Goal: Find specific page/section: Find specific page/section

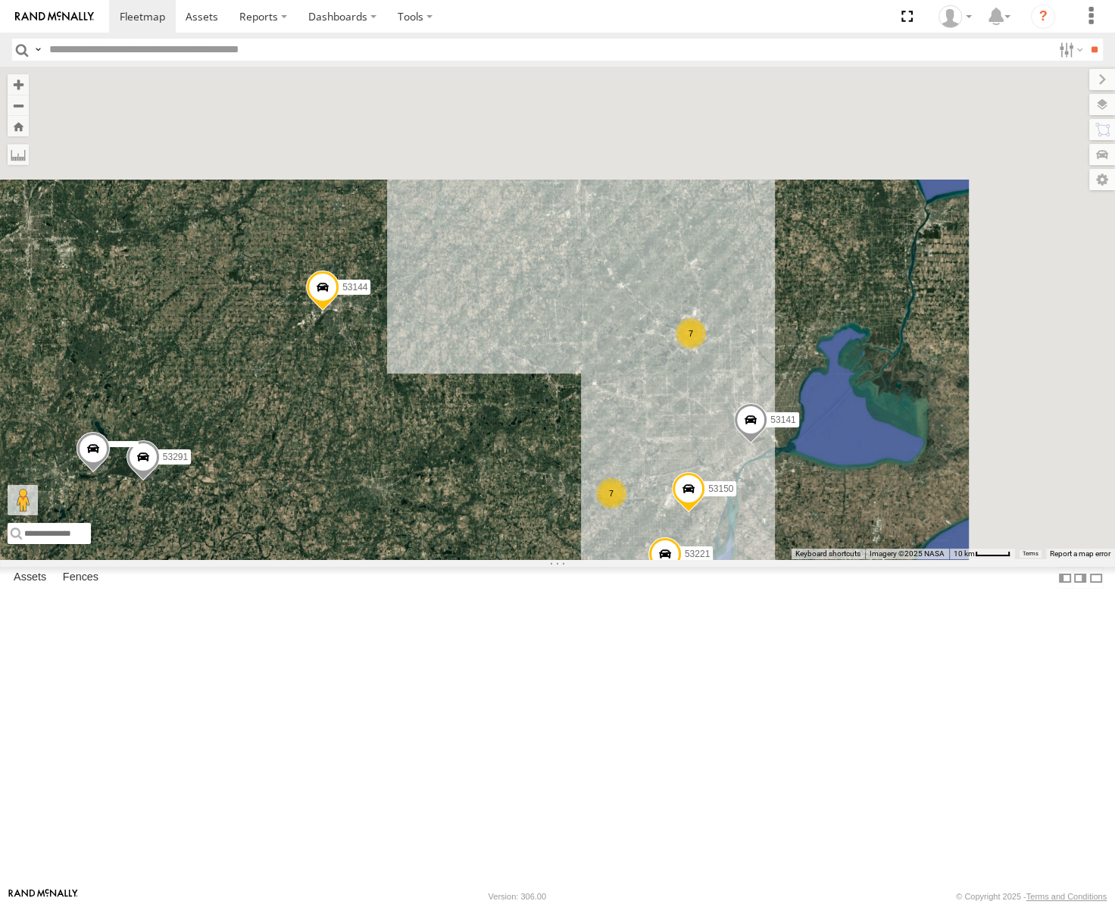
drag, startPoint x: 780, startPoint y: 371, endPoint x: 699, endPoint y: 714, distance: 352.1
click at [700, 559] on div "53247 53266 53273 53217 53208 53265 53144 8 7 3 7 53230 53151 2 53221 2 53133 5…" at bounding box center [557, 313] width 1115 height 493
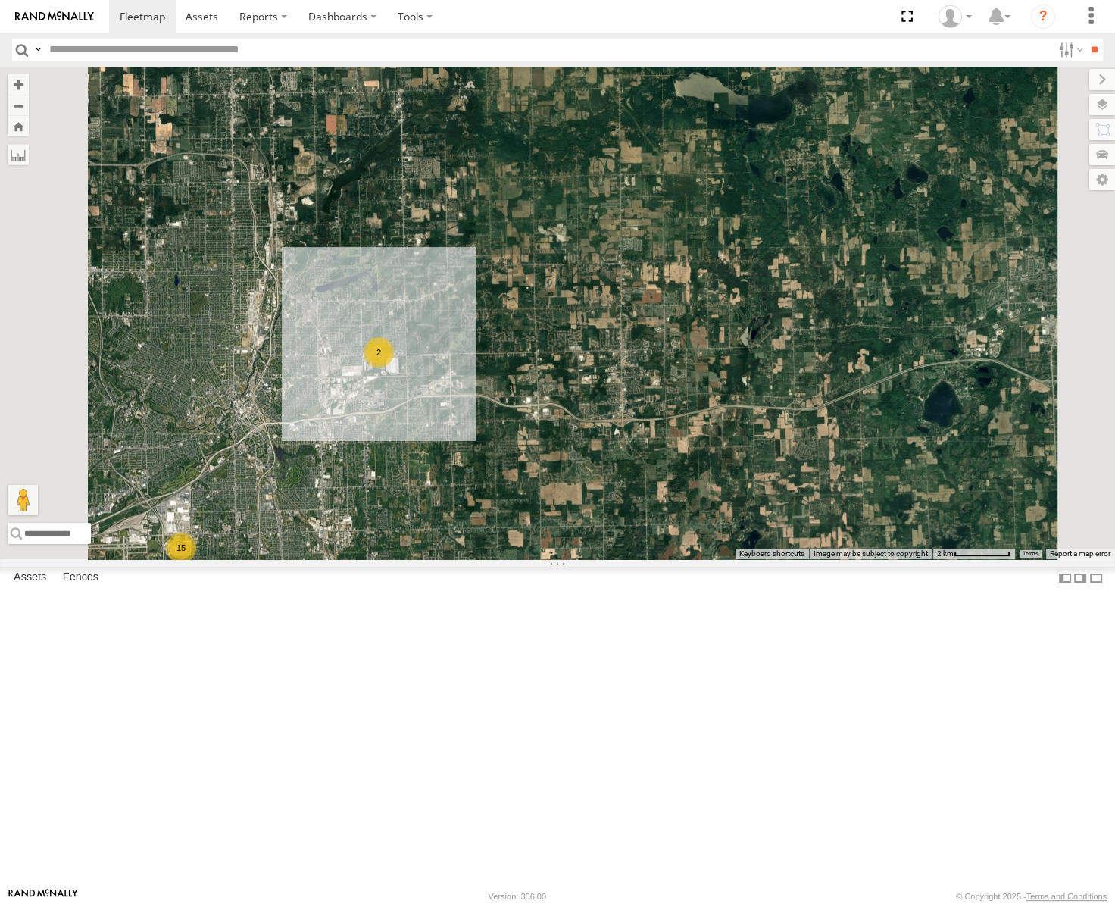
click at [115, 53] on input "text" at bounding box center [547, 50] width 1009 height 22
type input "*****"
click at [1086, 39] on input "**" at bounding box center [1094, 50] width 17 height 22
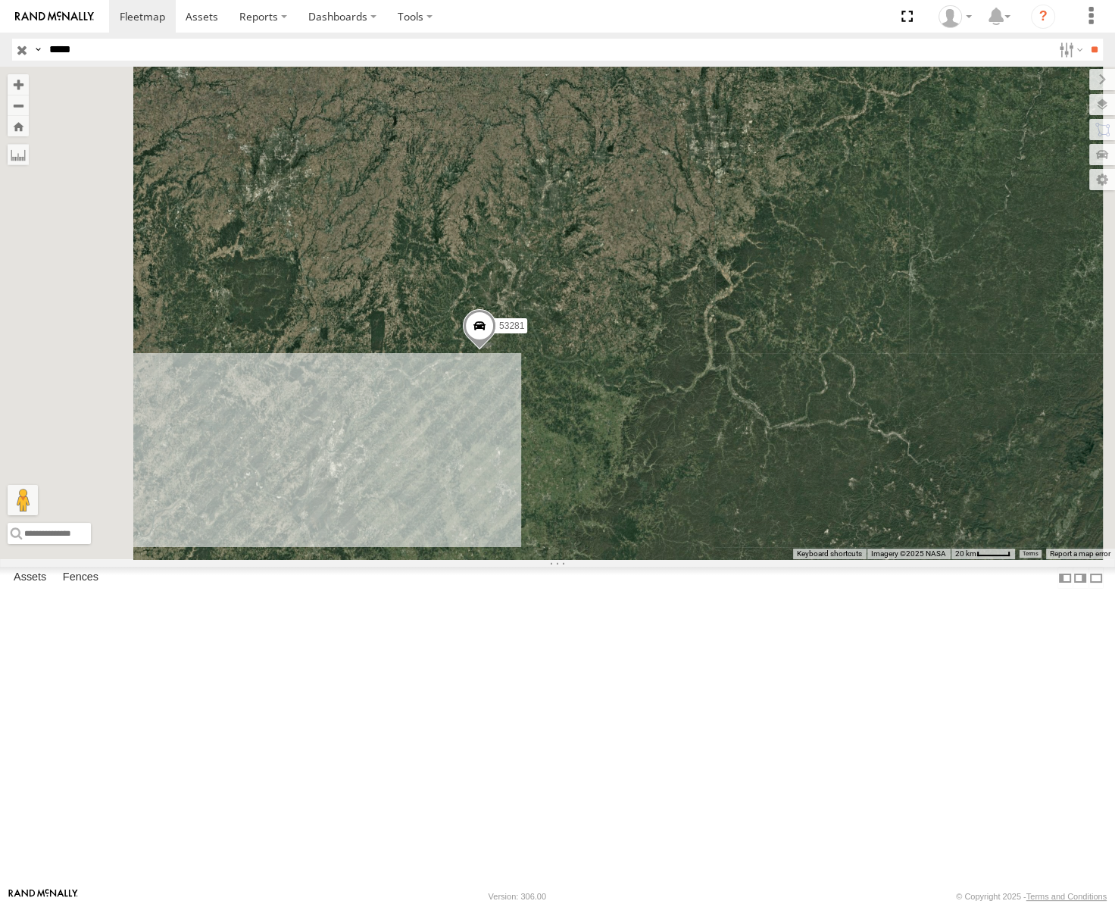
click at [0, 0] on span "Roadmap" at bounding box center [0, 0] width 0 height 0
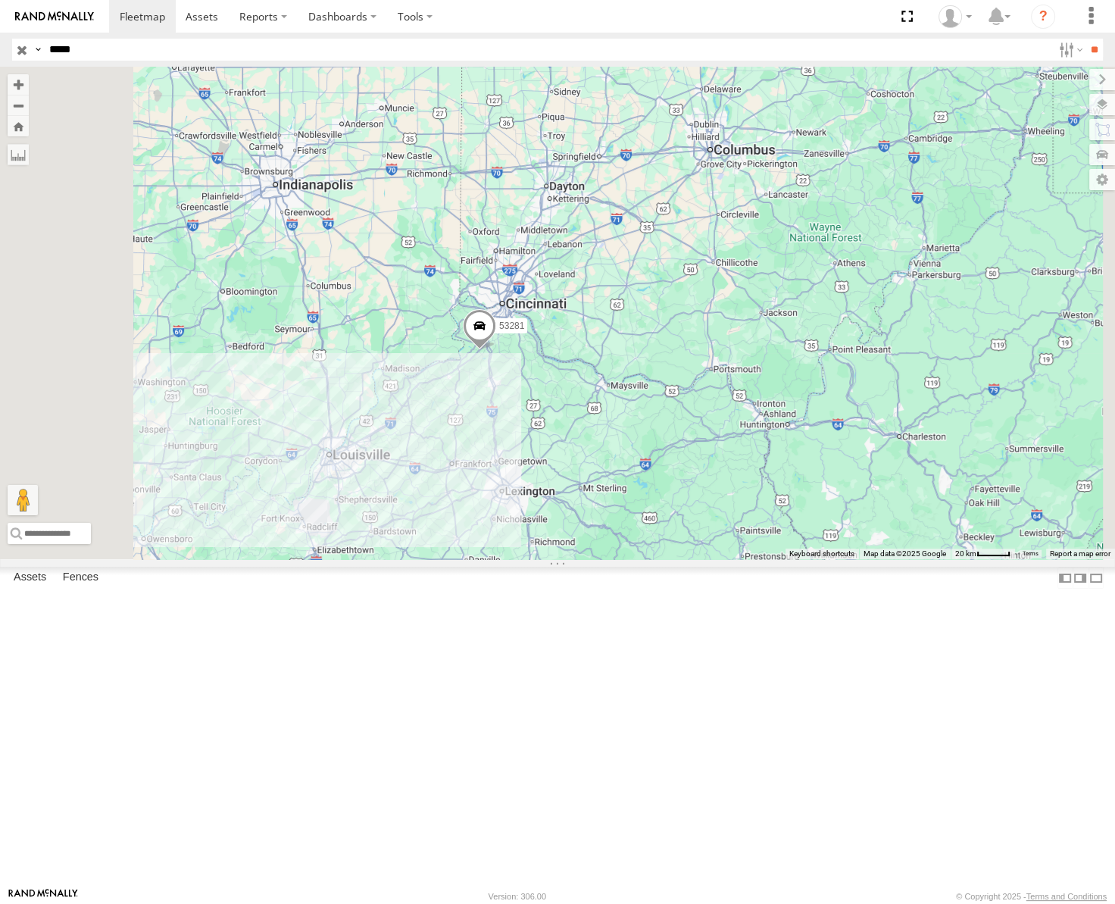
click at [15, 45] on input "button" at bounding box center [22, 50] width 20 height 22
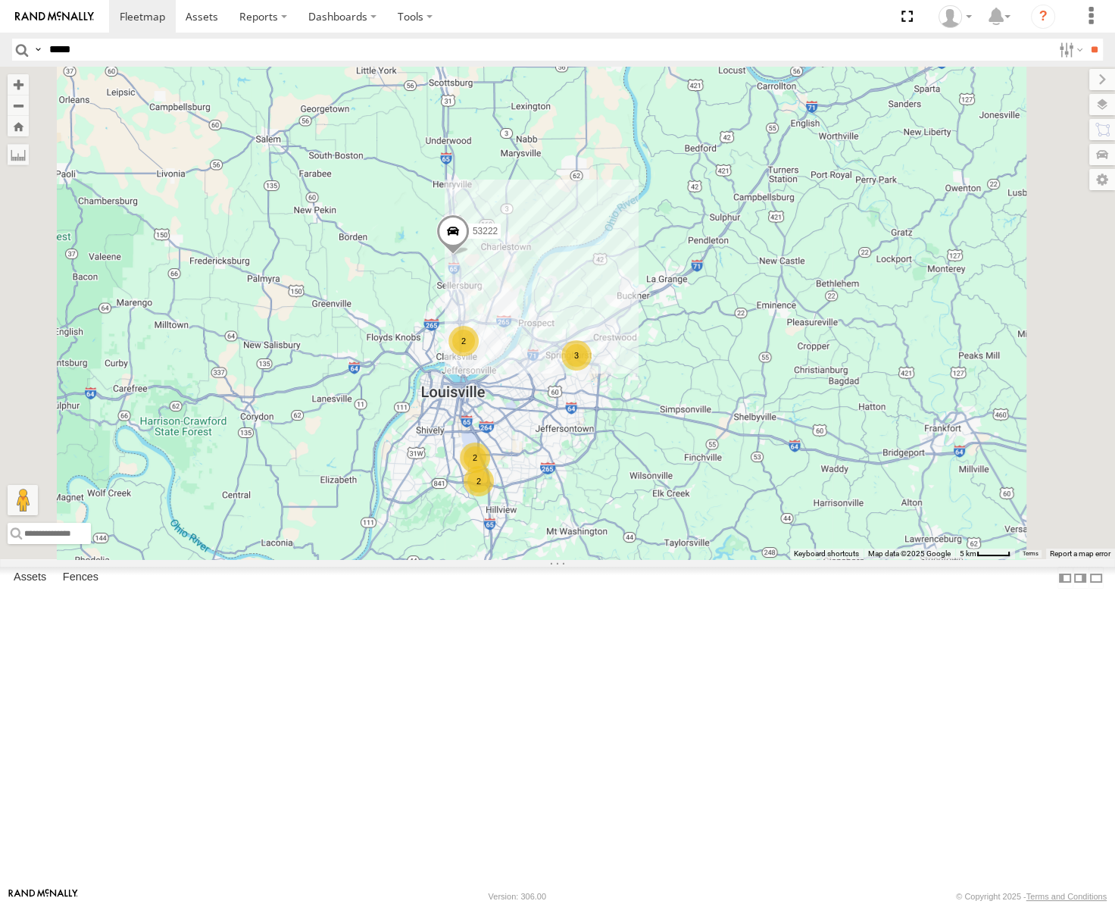
drag, startPoint x: 867, startPoint y: 490, endPoint x: 772, endPoint y: 549, distance: 111.6
click at [772, 549] on div "53247 53266 53273 53217 53265 53144 53272 53230 53151 53250 53203 53133 53208 5…" at bounding box center [557, 313] width 1115 height 493
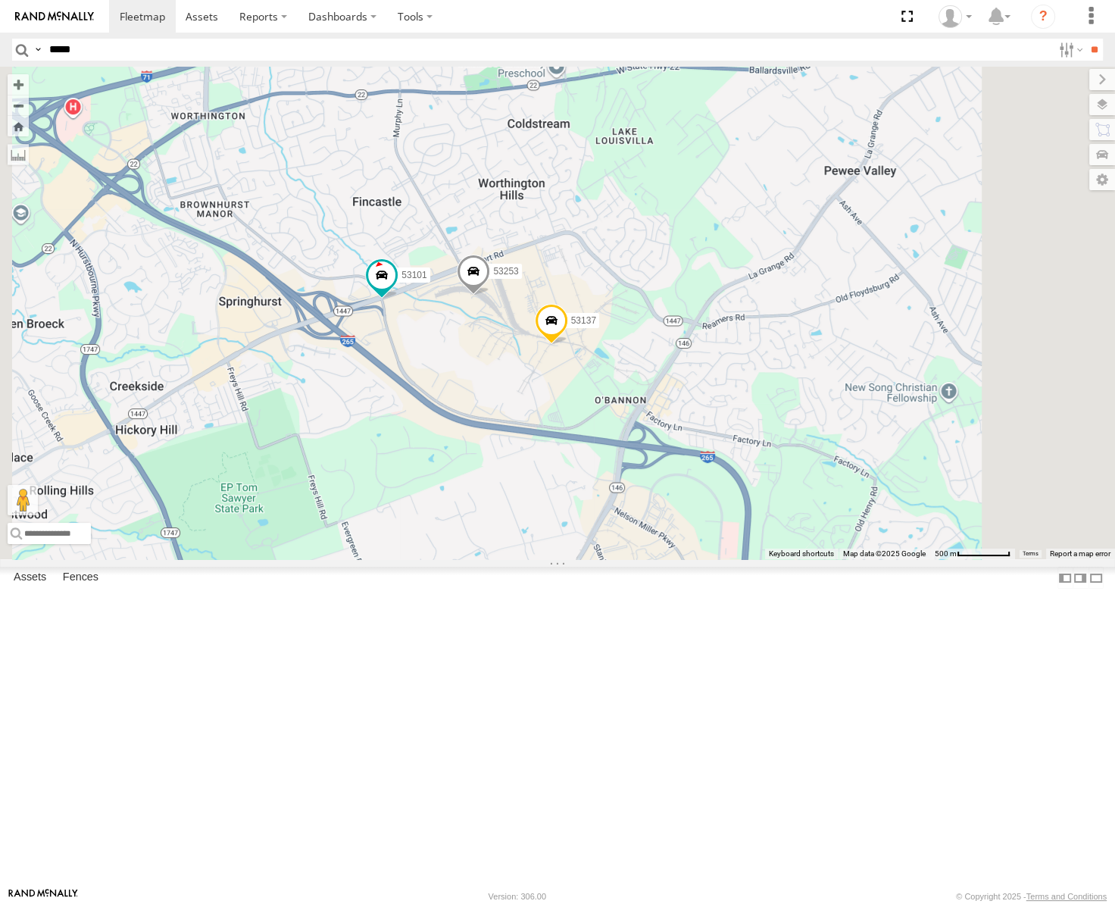
drag, startPoint x: 788, startPoint y: 592, endPoint x: 702, endPoint y: 545, distance: 97.7
click at [702, 549] on div "53247 53266 53273 53217 53265 53144 53272 53230 53151 53250 53203 53133 53208 5…" at bounding box center [557, 313] width 1115 height 493
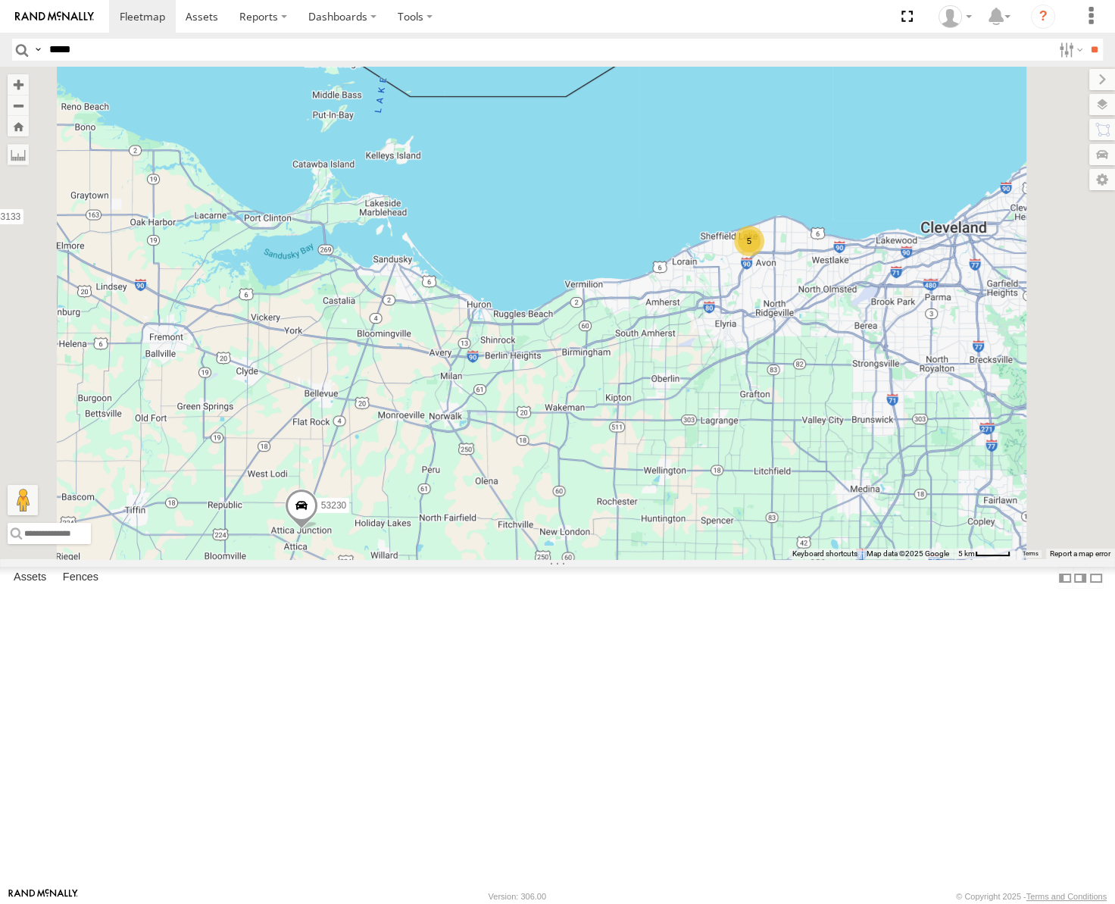
drag, startPoint x: 805, startPoint y: 335, endPoint x: 583, endPoint y: 408, distance: 233.6
click at [583, 408] on div "53247 53266 53273 53217 53265 53144 53272 53230 53151 53250 53203 53133 53208 5…" at bounding box center [557, 313] width 1115 height 493
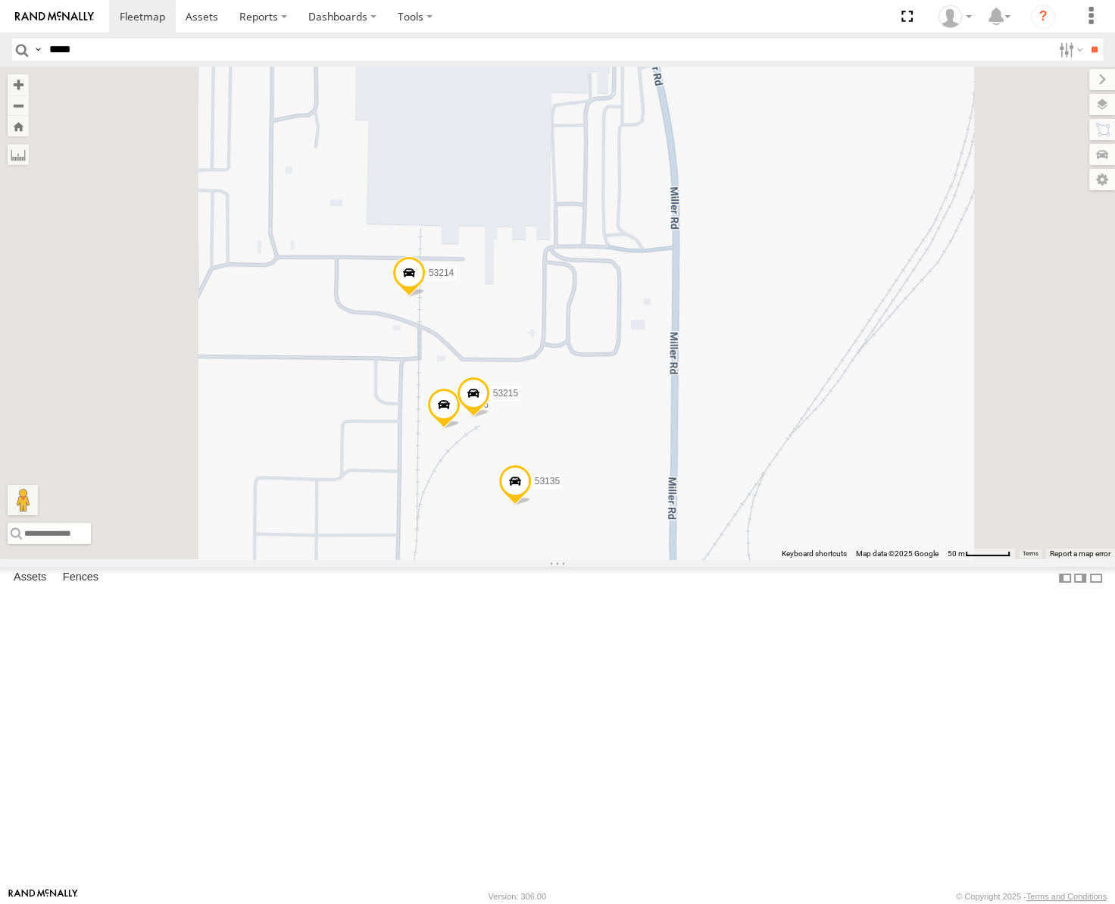
drag, startPoint x: 727, startPoint y: 567, endPoint x: 745, endPoint y: 530, distance: 40.7
click at [745, 530] on div "53247 53266 53273 53217 53265 53144 53272 53230 53151 53250 53203 53133 53208 5…" at bounding box center [557, 313] width 1115 height 493
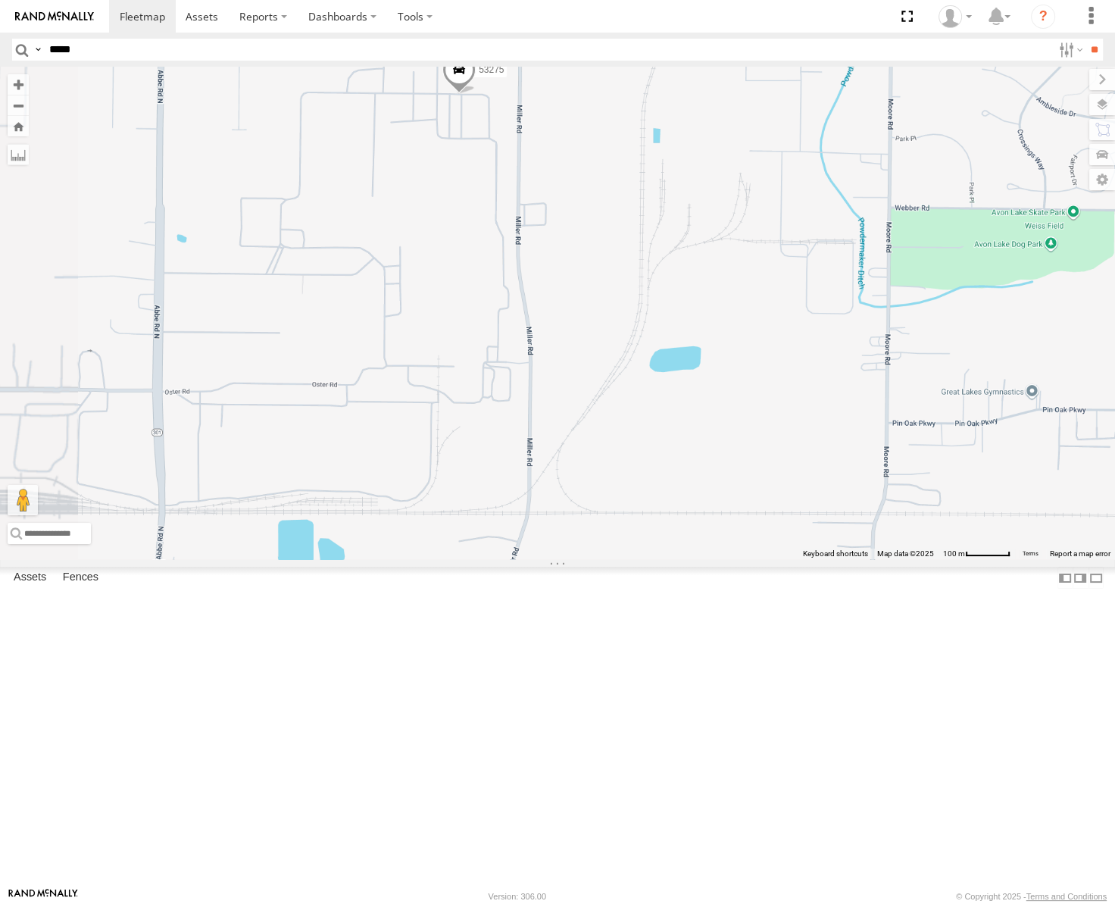
drag, startPoint x: 696, startPoint y: 529, endPoint x: 832, endPoint y: 354, distance: 221.9
click at [832, 354] on div "53247 53266 53273 53217 53265 53235 53271 53272 53230 53151 53103 53203 53212 5…" at bounding box center [557, 313] width 1115 height 493
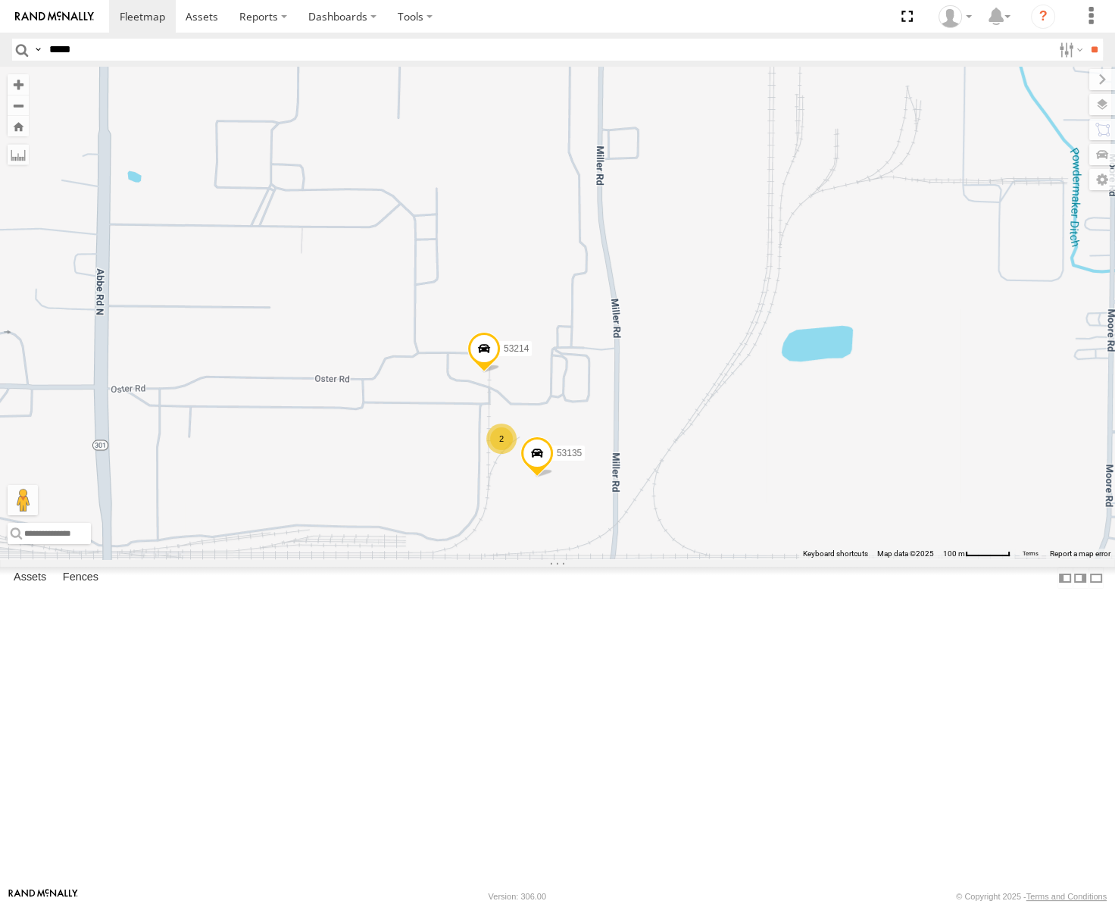
drag, startPoint x: 716, startPoint y: 539, endPoint x: 815, endPoint y: 510, distance: 103.4
click at [815, 510] on div "53247 53266 53273 53217 53265 53235 53271 53272 53230 53151 53103 53203 53212 5…" at bounding box center [557, 313] width 1115 height 493
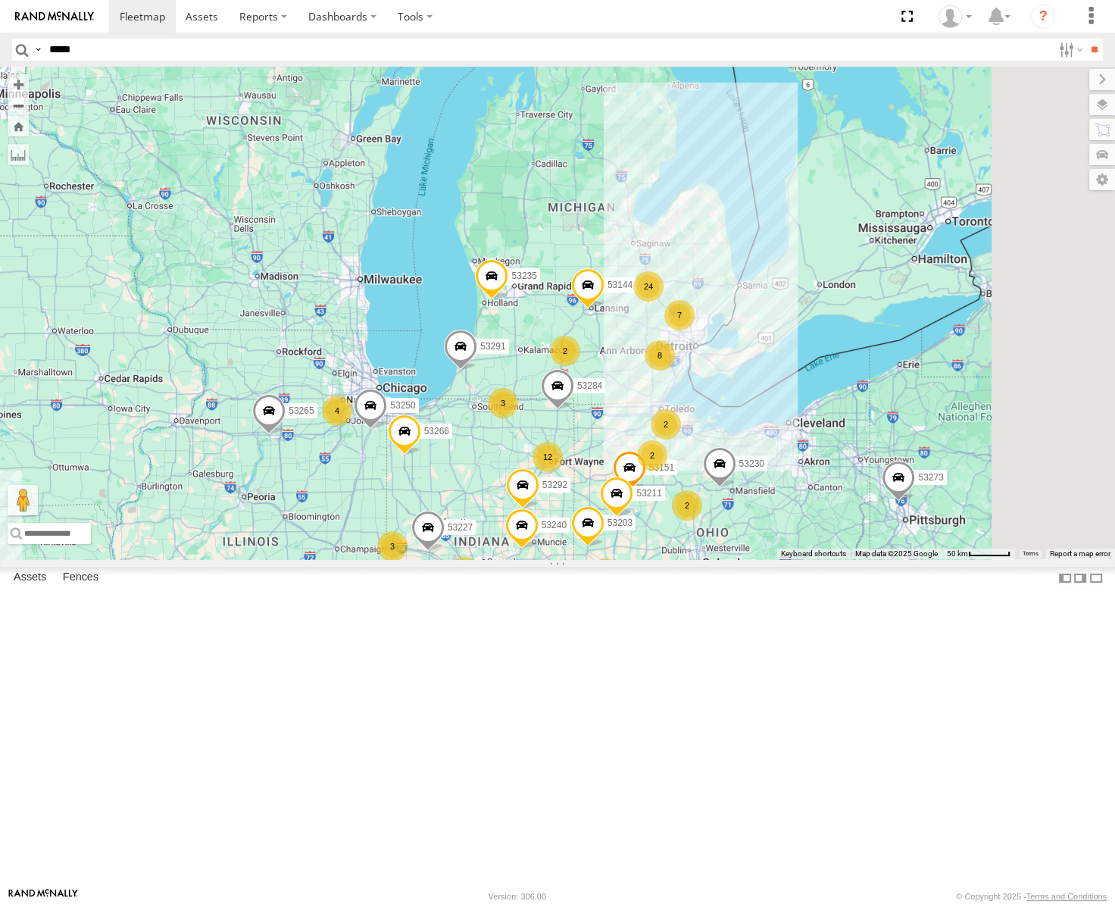
drag, startPoint x: 716, startPoint y: 442, endPoint x: 557, endPoint y: 464, distance: 160.7
click at [557, 464] on div "53247 53266 53273 53217 53265 53235 53284 4 12 8 53271 24 3 7 4 2 53230 3 4 3 5…" at bounding box center [557, 313] width 1115 height 493
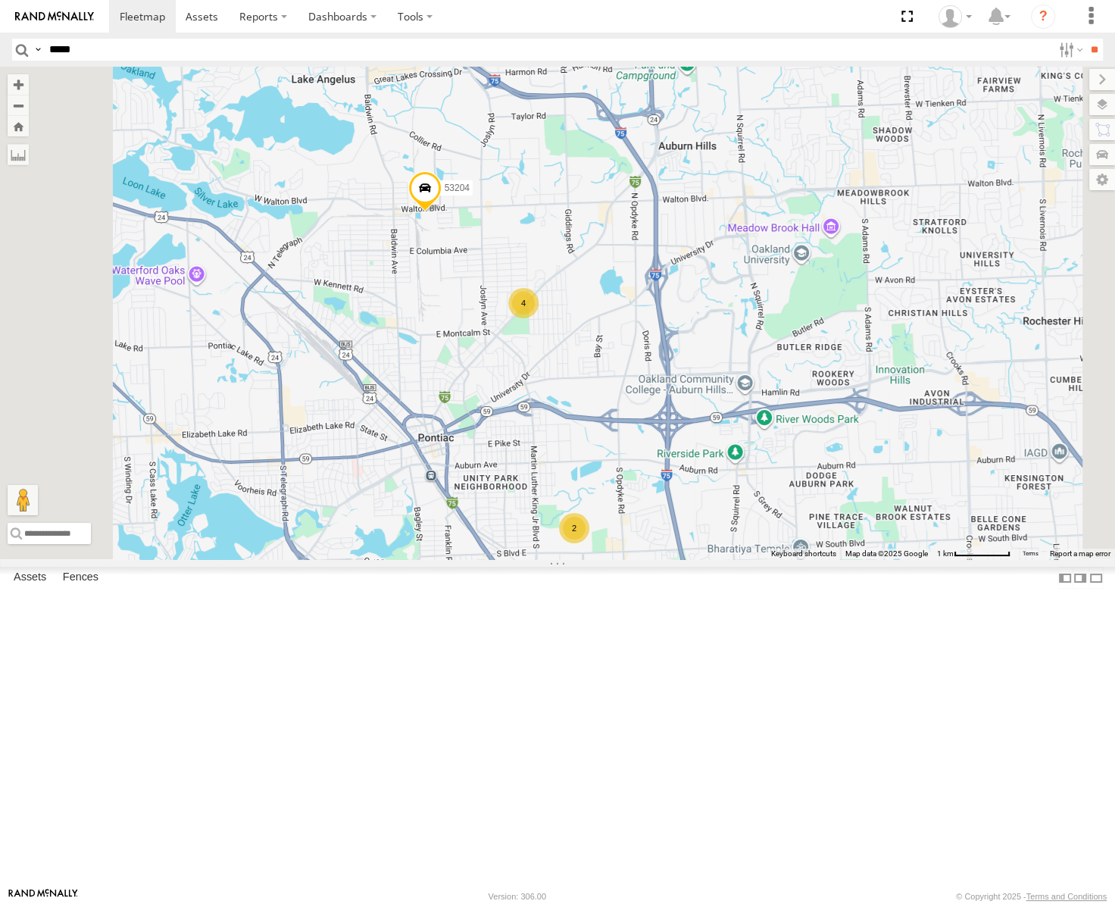
drag, startPoint x: 793, startPoint y: 559, endPoint x: 803, endPoint y: 470, distance: 90.0
click at [803, 474] on div "53247 53266 53273 53217 53265 53235 53284 53271 53230 53151 53250 53203 53291 5…" at bounding box center [557, 313] width 1115 height 493
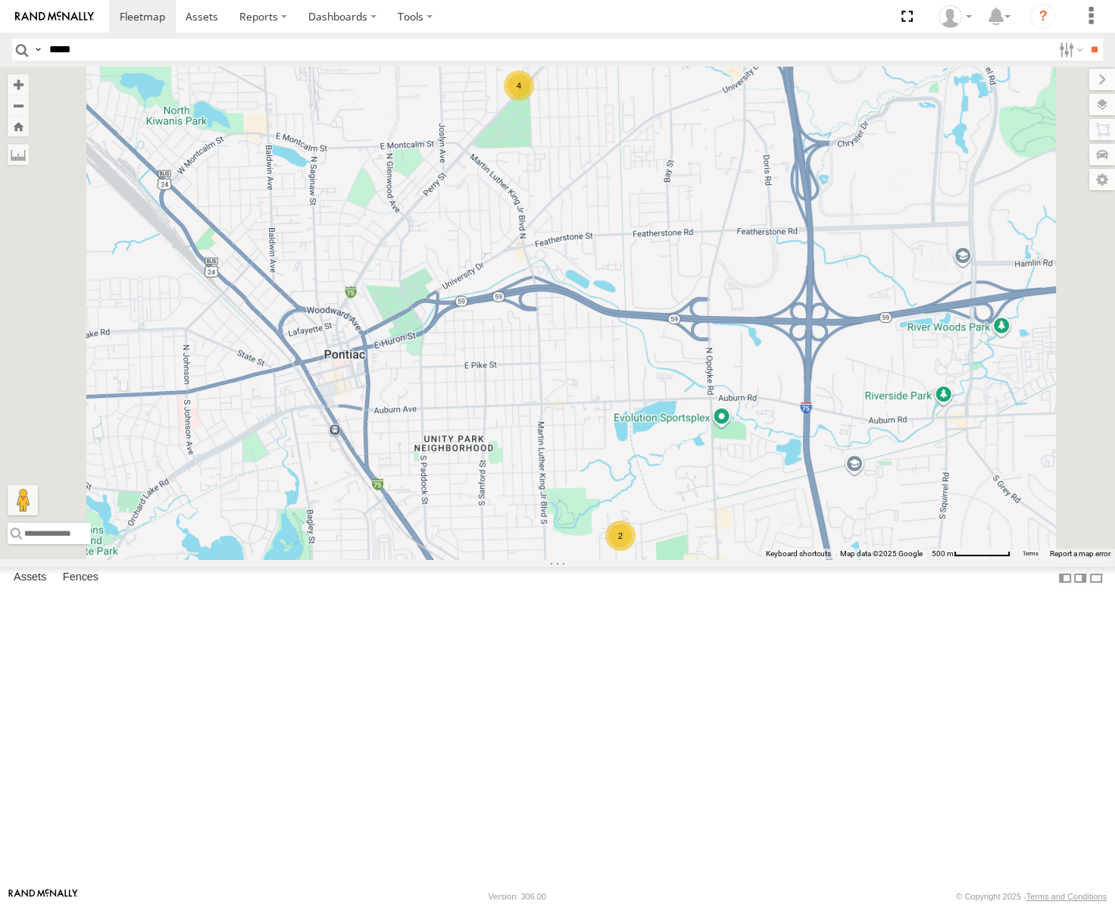
drag, startPoint x: 831, startPoint y: 529, endPoint x: 846, endPoint y: 576, distance: 49.4
click at [846, 559] on div "53247 53266 53273 53217 53265 53235 53284 53271 53230 53151 53250 53203 53291 5…" at bounding box center [557, 313] width 1115 height 493
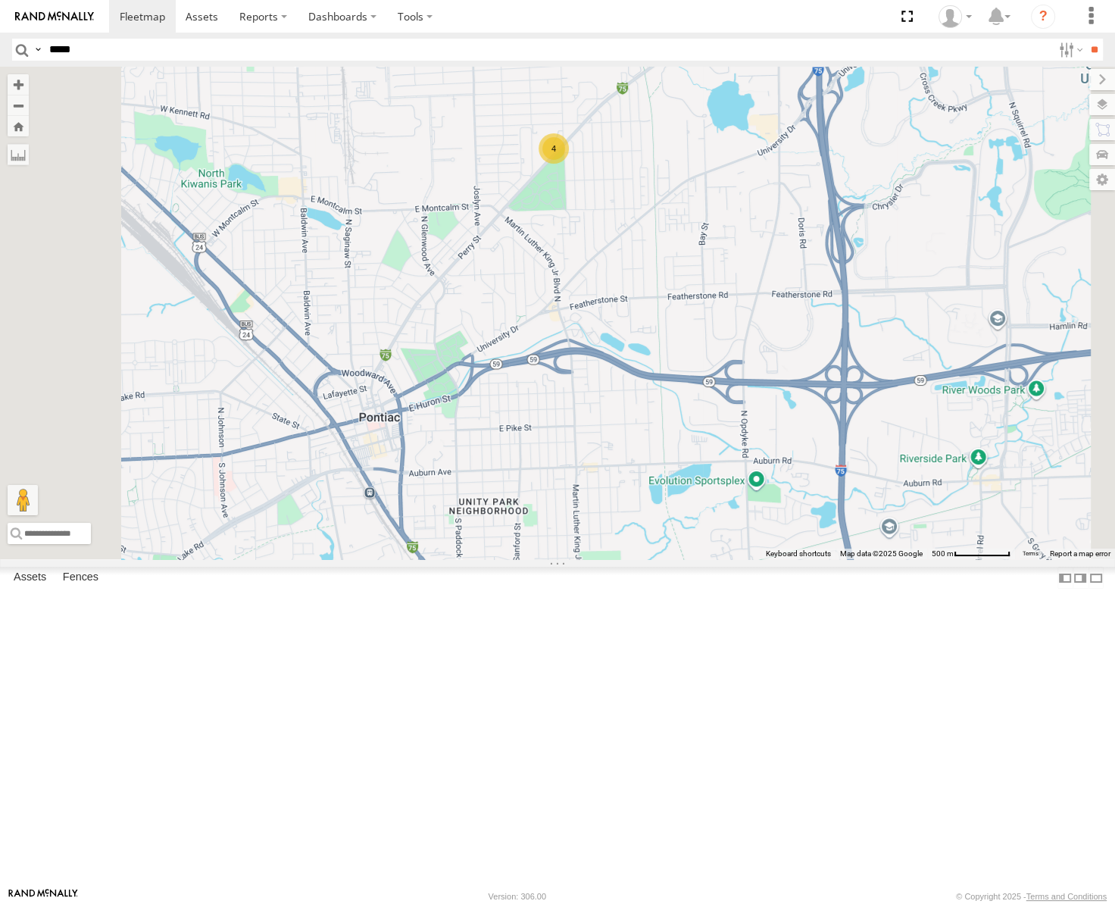
drag, startPoint x: 588, startPoint y: 274, endPoint x: 644, endPoint y: 357, distance: 100.5
click at [644, 357] on div "53247 53266 53273 53217 53265 53235 53284 53271 53230 53151 53250 53203 53291 5…" at bounding box center [557, 313] width 1115 height 493
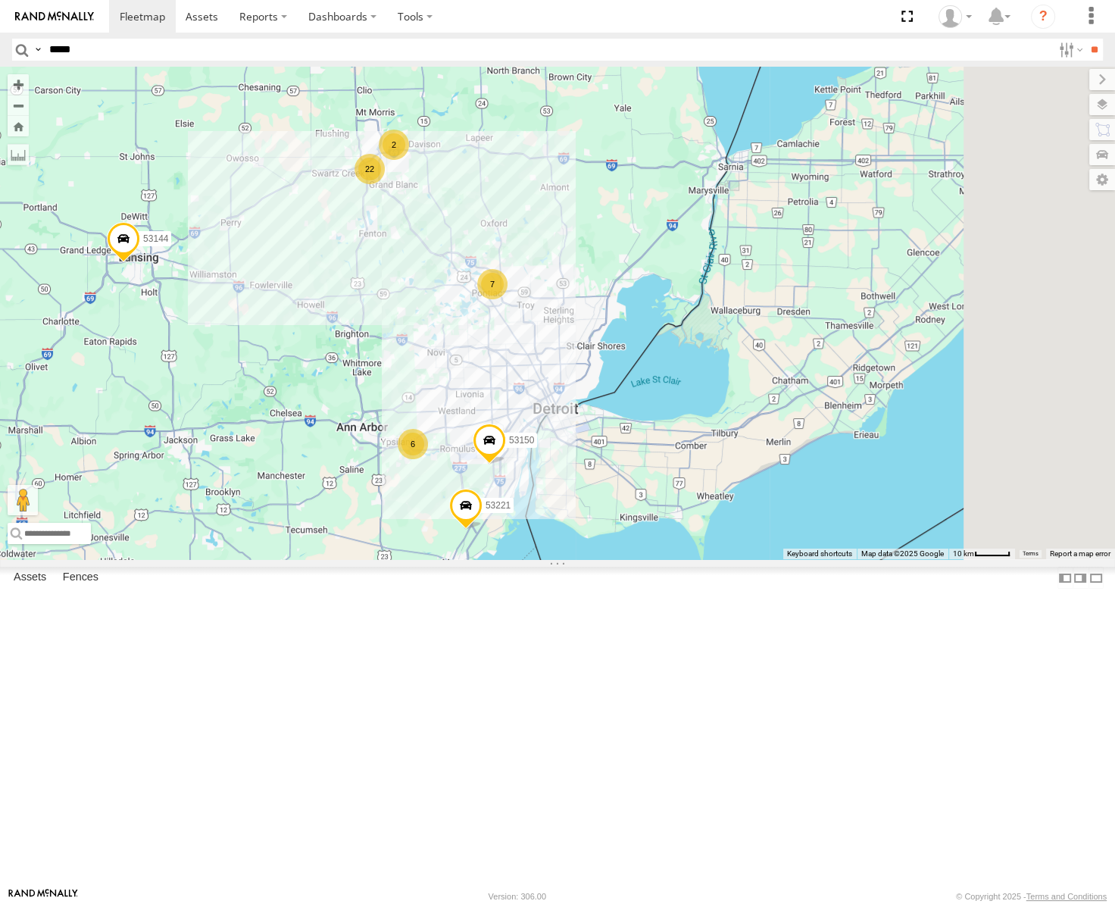
drag, startPoint x: 775, startPoint y: 584, endPoint x: 724, endPoint y: 493, distance: 105.2
click at [724, 493] on div "53247 53266 53273 53217 53265 53235 53284 53271 53230 53151 53250 53203 53291 5…" at bounding box center [557, 313] width 1115 height 493
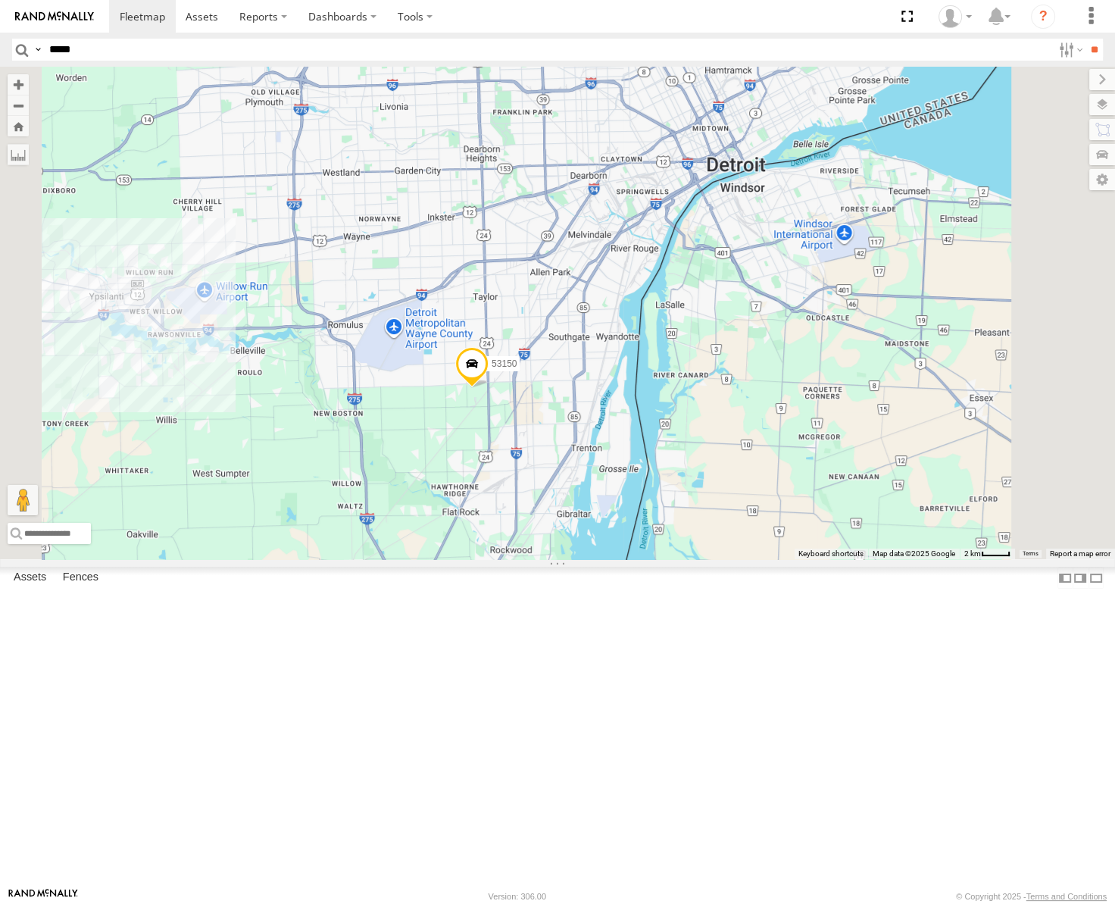
drag, startPoint x: 691, startPoint y: 643, endPoint x: 724, endPoint y: 552, distance: 97.6
click at [724, 552] on div "53247 53266 53273 53217 53265 53235 53284 53271 53230 53151 53250 53203 53291 5…" at bounding box center [557, 313] width 1115 height 493
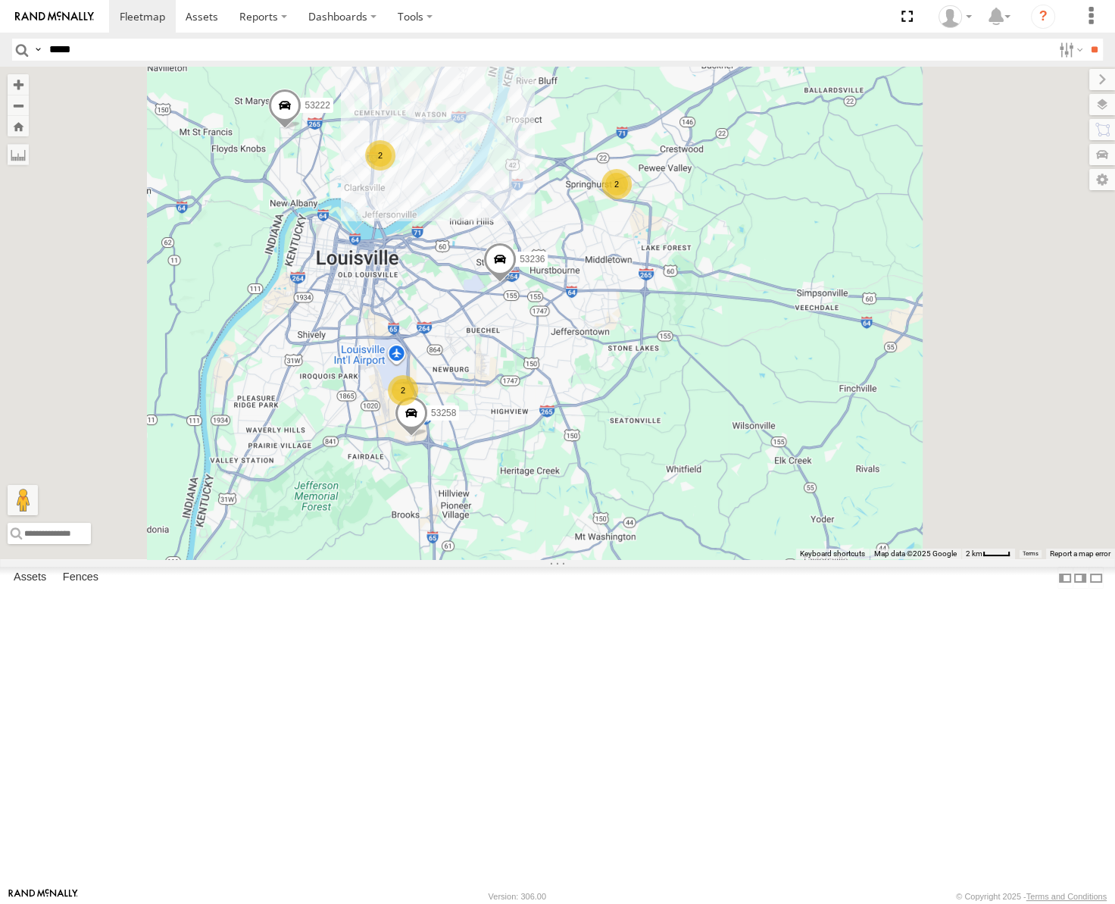
drag, startPoint x: 759, startPoint y: 379, endPoint x: 718, endPoint y: 483, distance: 111.6
click at [718, 483] on div "53271 53230 53247 53151 53250 53203 53266 53291 53273 53217 53265 53211 53235 5…" at bounding box center [557, 313] width 1115 height 493
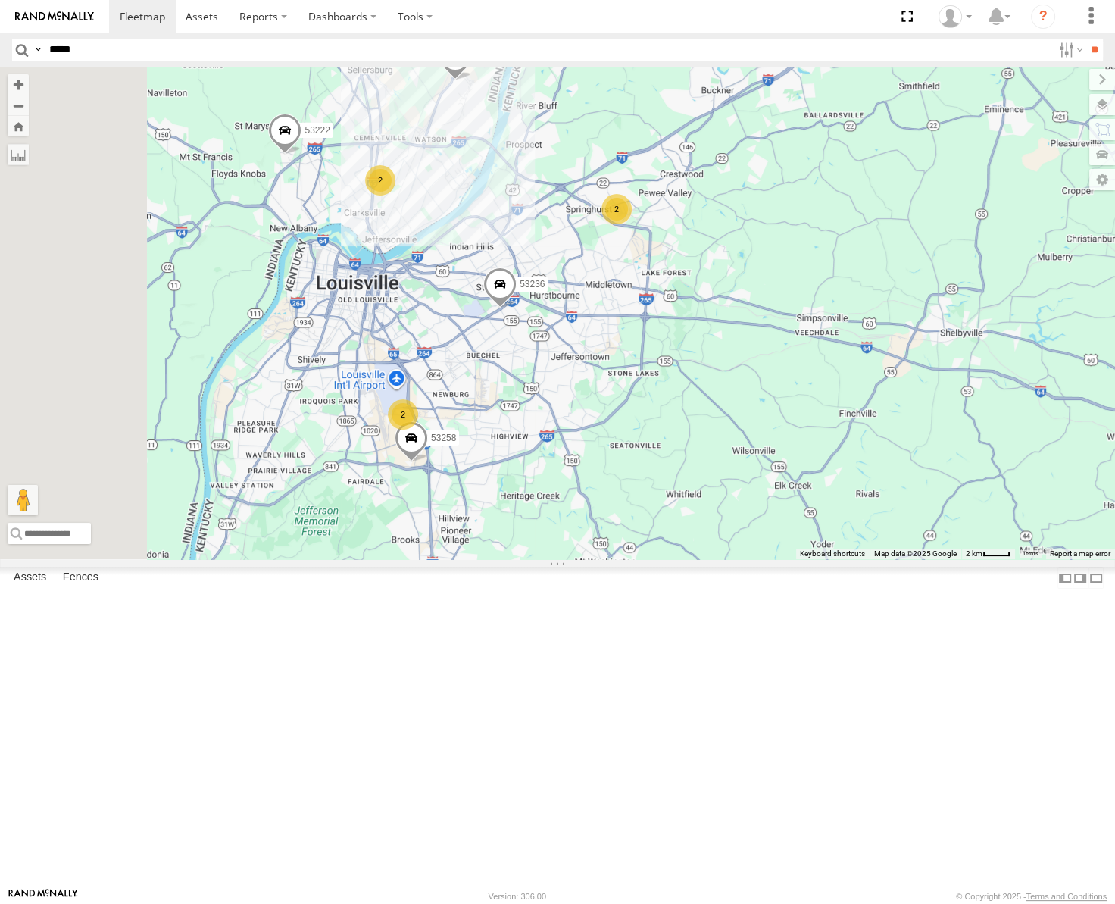
drag, startPoint x: 698, startPoint y: 535, endPoint x: 719, endPoint y: 521, distance: 25.2
click at [718, 521] on div "53271 53230 53247 53151 53250 53203 53266 53291 53273 53217 53265 53211 53235 5…" at bounding box center [557, 313] width 1115 height 493
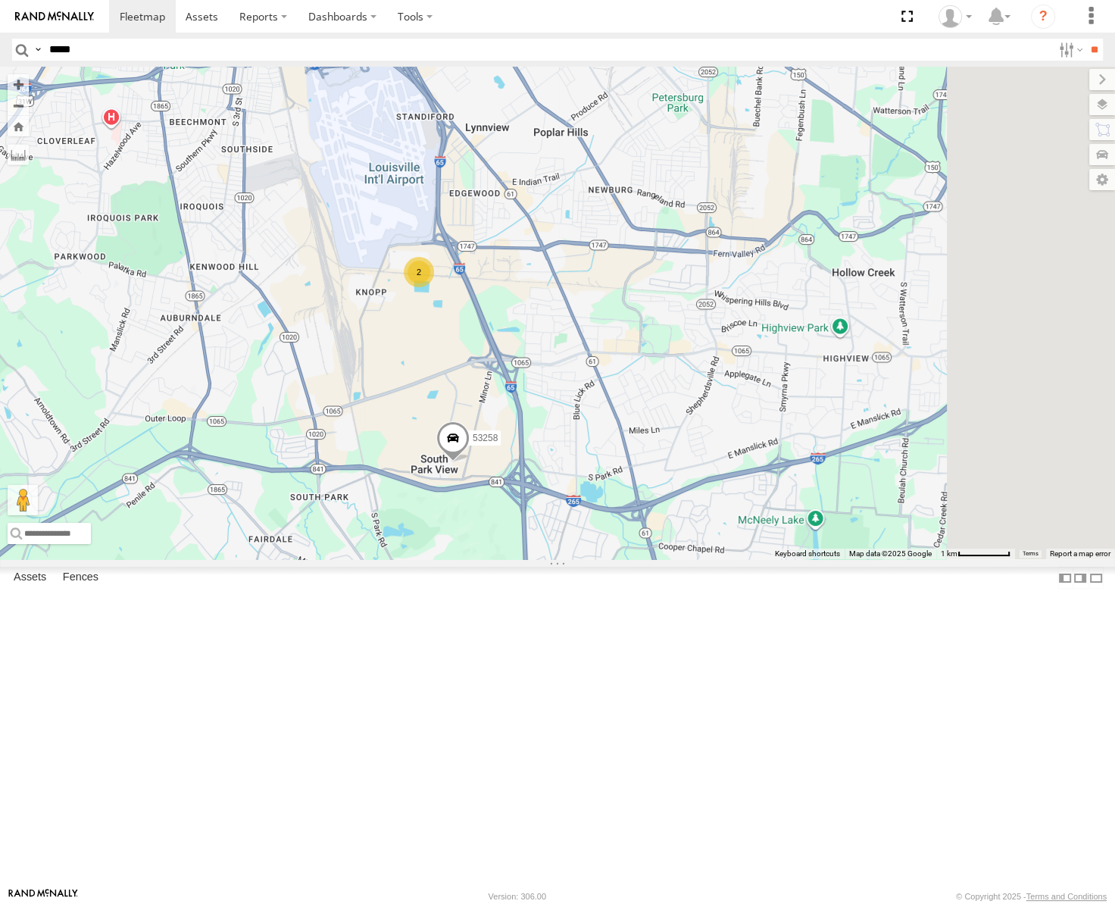
drag, startPoint x: 823, startPoint y: 178, endPoint x: 612, endPoint y: 348, distance: 270.5
click at [614, 348] on div "53271 53230 53247 53151 53250 53203 53266 53291 53273 53217 53265 53211 53235 5…" at bounding box center [557, 313] width 1115 height 493
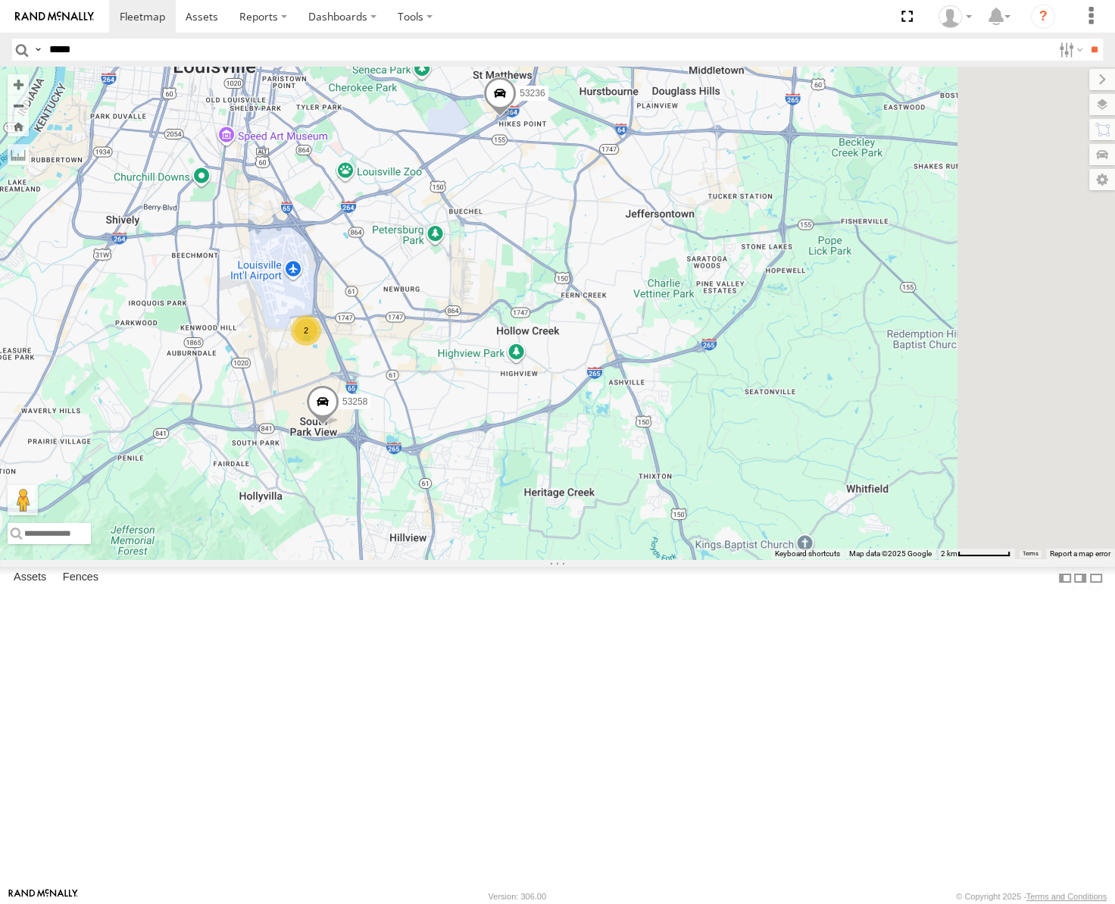
drag, startPoint x: 836, startPoint y: 292, endPoint x: 712, endPoint y: 431, distance: 186.2
click at [713, 430] on div "53271 53230 53247 53151 53250 53203 53266 53291 53273 53217 53265 53211 53235 5…" at bounding box center [557, 313] width 1115 height 493
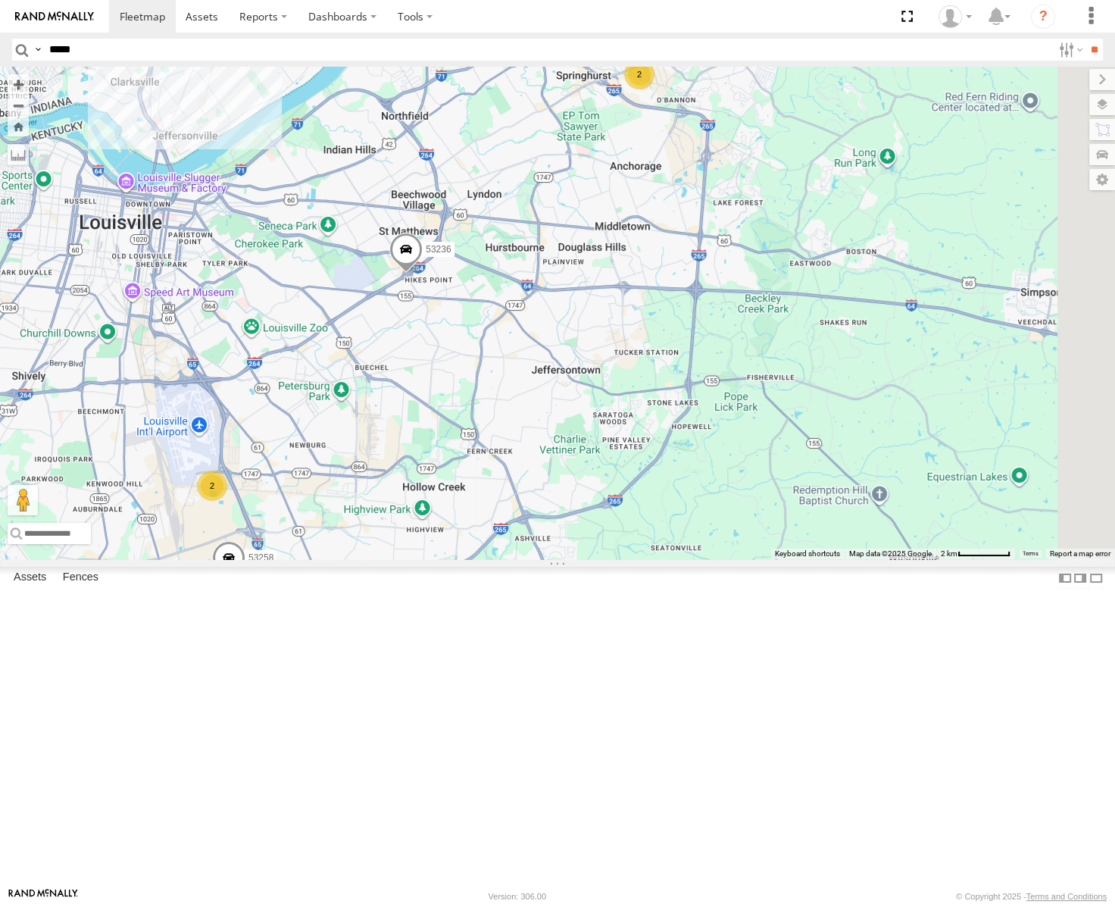
drag, startPoint x: 737, startPoint y: 316, endPoint x: 688, endPoint y: 389, distance: 88.1
click at [695, 386] on div "53271 53230 53247 53151 53250 53203 53266 53291 53273 53217 53265 53211 53235 5…" at bounding box center [557, 313] width 1115 height 493
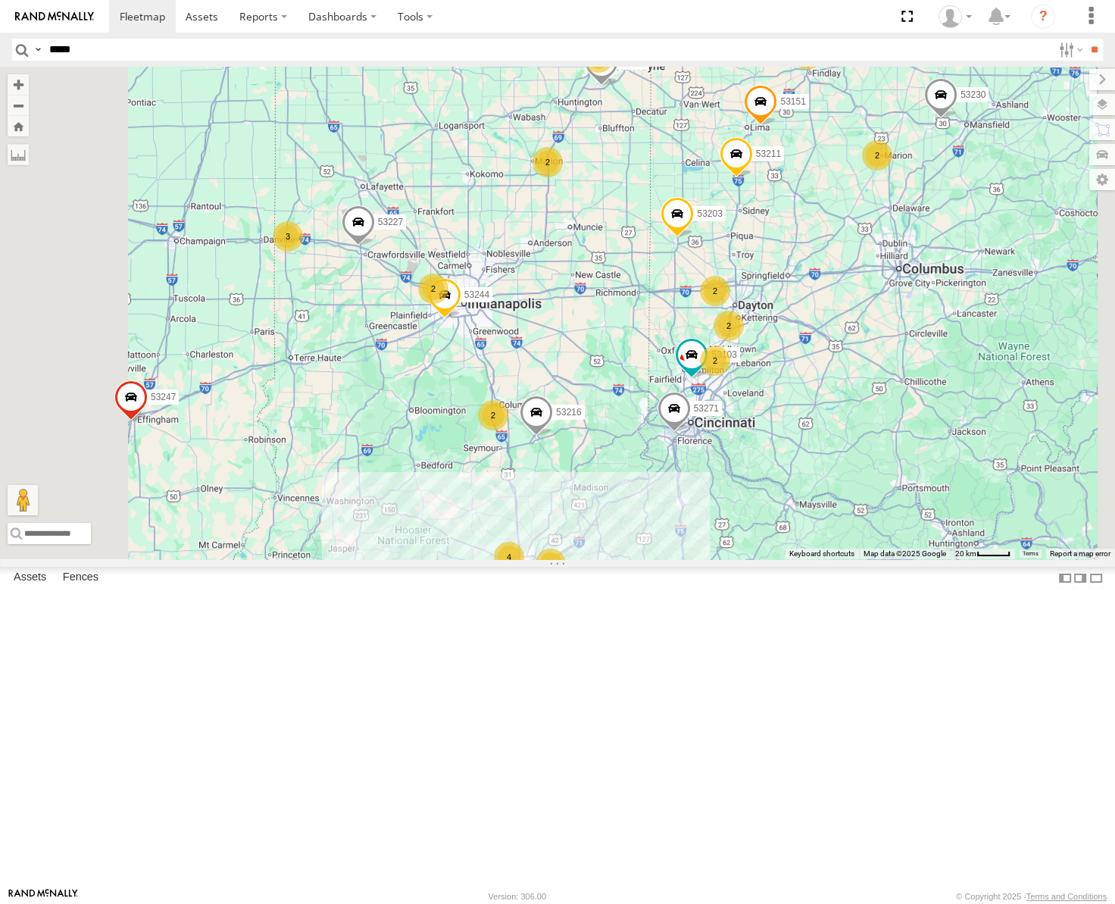
drag, startPoint x: 757, startPoint y: 485, endPoint x: 743, endPoint y: 371, distance: 115.3
click at [746, 389] on div "53247 53273 53217 53265 53235 53271 53230 53151 53250 53203 53266 53291 53211 5…" at bounding box center [557, 313] width 1115 height 493
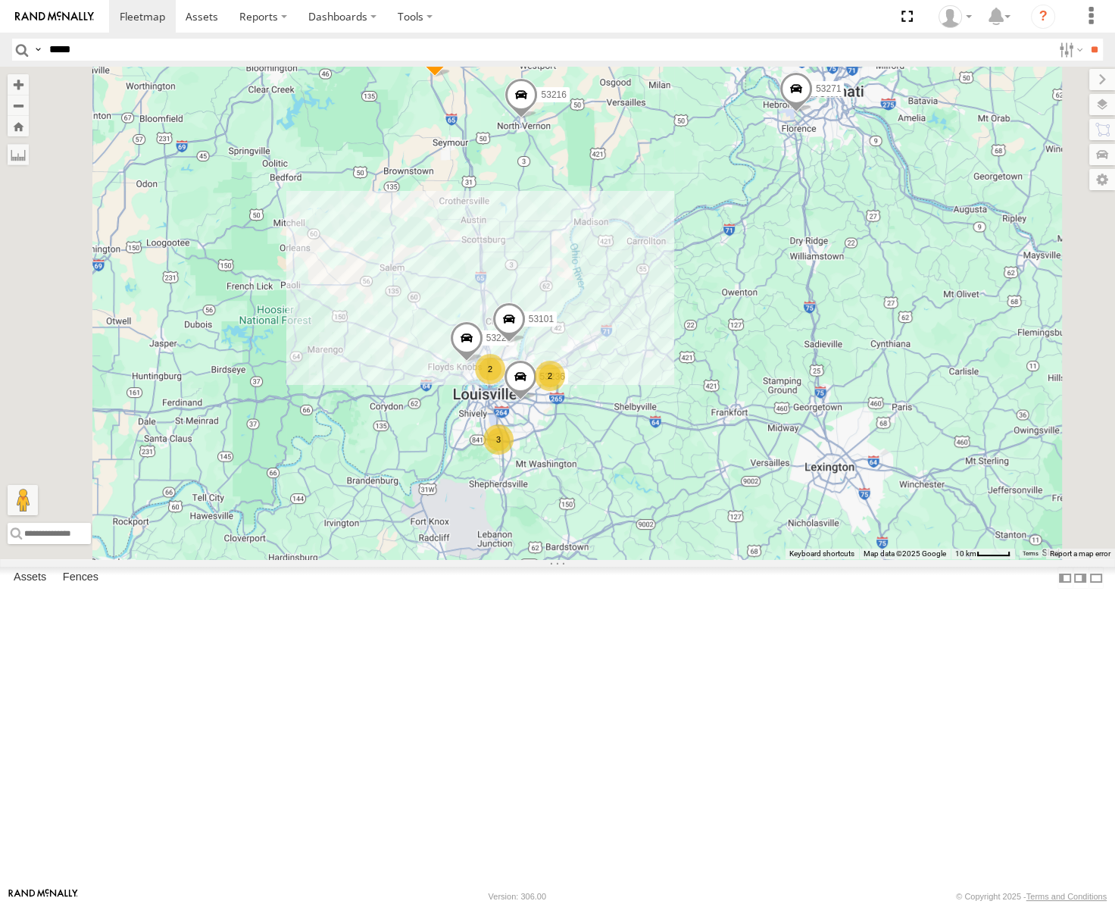
drag, startPoint x: 676, startPoint y: 340, endPoint x: 676, endPoint y: 389, distance: 49.3
click at [676, 389] on div "53247 53273 53217 53265 53235 53271 53230 53151 53250 53203 53266 53291 53211 5…" at bounding box center [557, 313] width 1115 height 493
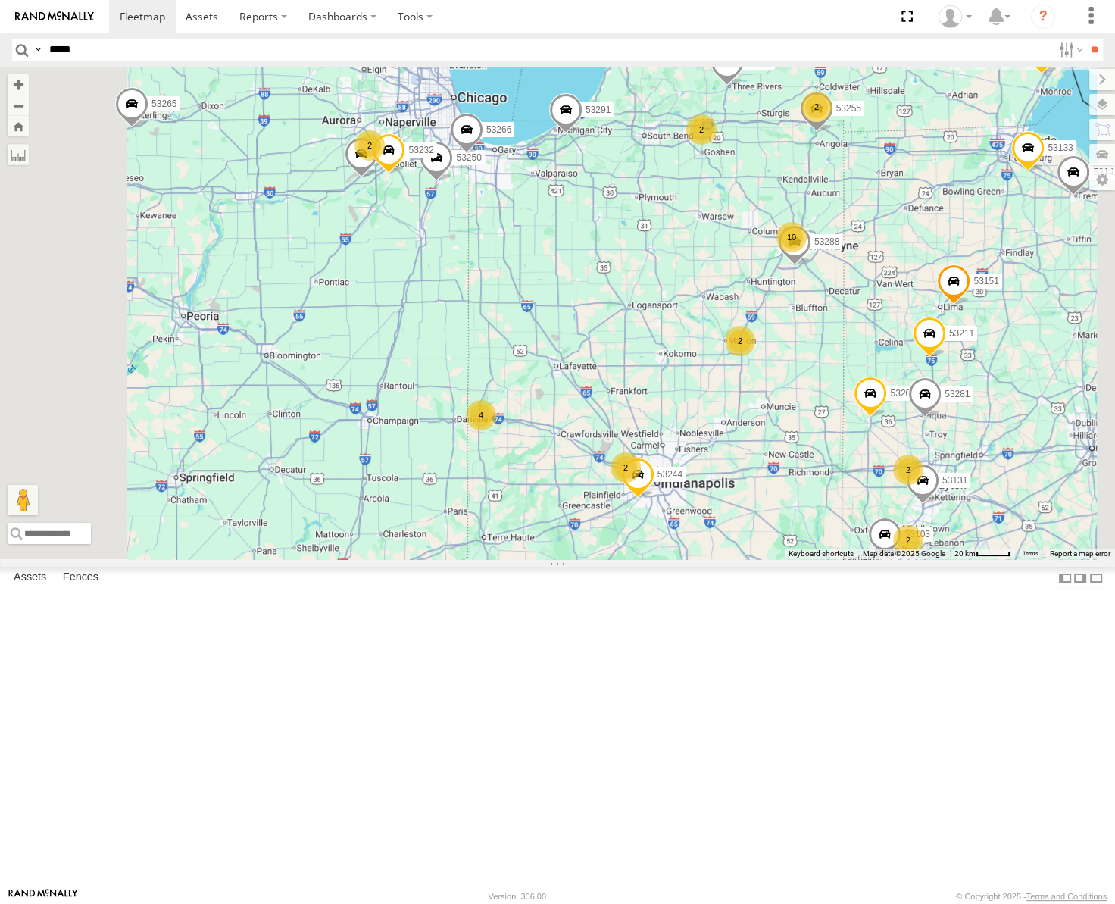
drag, startPoint x: 890, startPoint y: 362, endPoint x: 621, endPoint y: 565, distance: 336.6
click at [621, 559] on div "53271 53216 53255 53272 53230 53247 53131 53151 53103 53250 53203 53101 53221 5…" at bounding box center [557, 313] width 1115 height 493
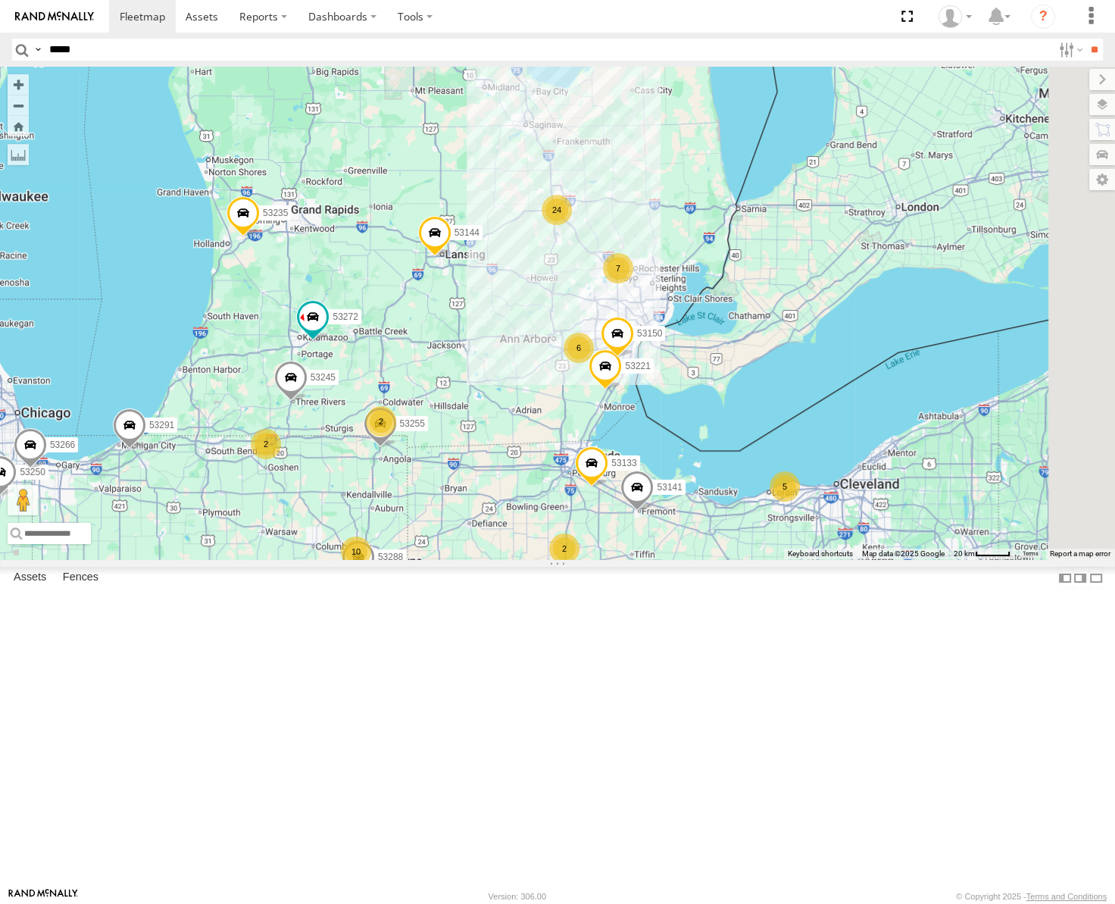
drag, startPoint x: 818, startPoint y: 430, endPoint x: 704, endPoint y: 516, distance: 143.4
click at [704, 517] on div "53271 53216 53255 53272 53230 53247 53131 53151 53103 53250 53203 53101 53221 5…" at bounding box center [557, 313] width 1115 height 493
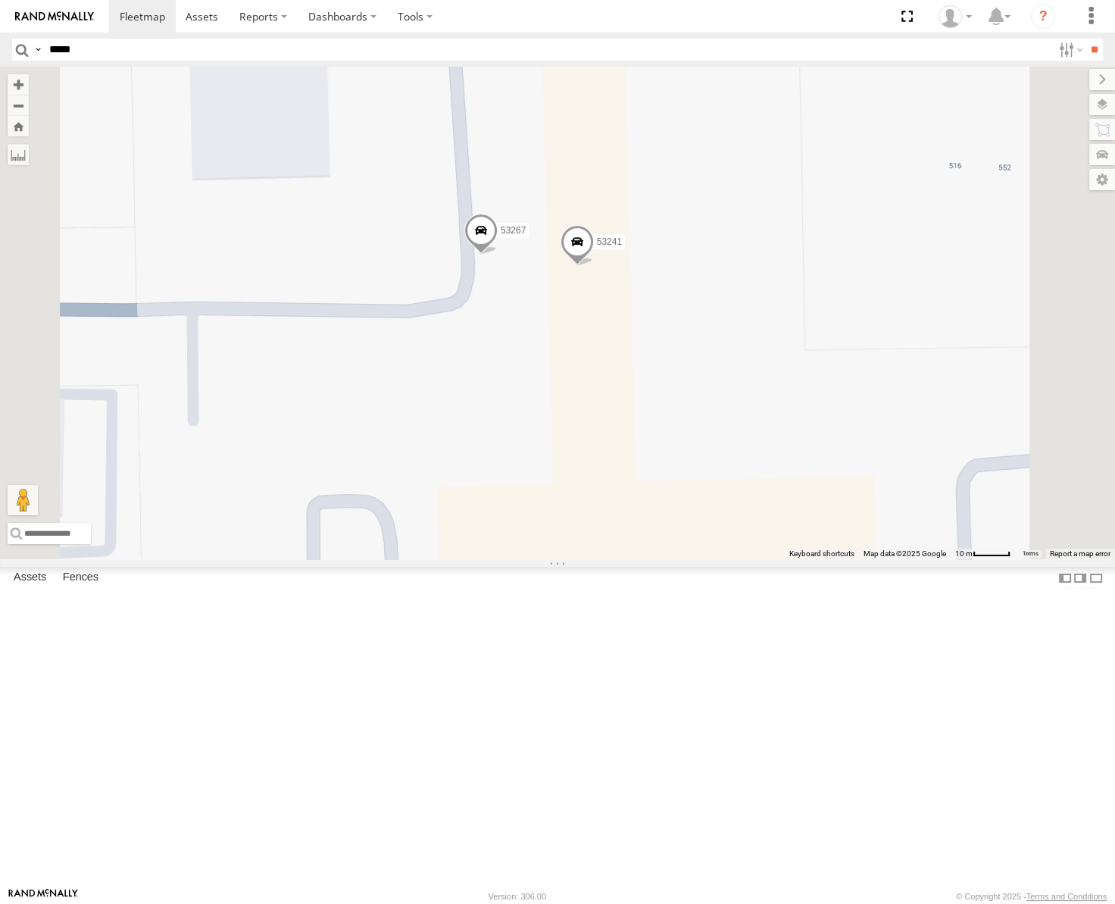
drag, startPoint x: 762, startPoint y: 450, endPoint x: 735, endPoint y: 454, distance: 27.5
click at [735, 454] on div "53271 53216 53255 53272 53230 53247 53131 53151 53103 53250 53203 53101 53221 5…" at bounding box center [557, 313] width 1115 height 493
click at [0, 0] on span "Satellite" at bounding box center [0, 0] width 0 height 0
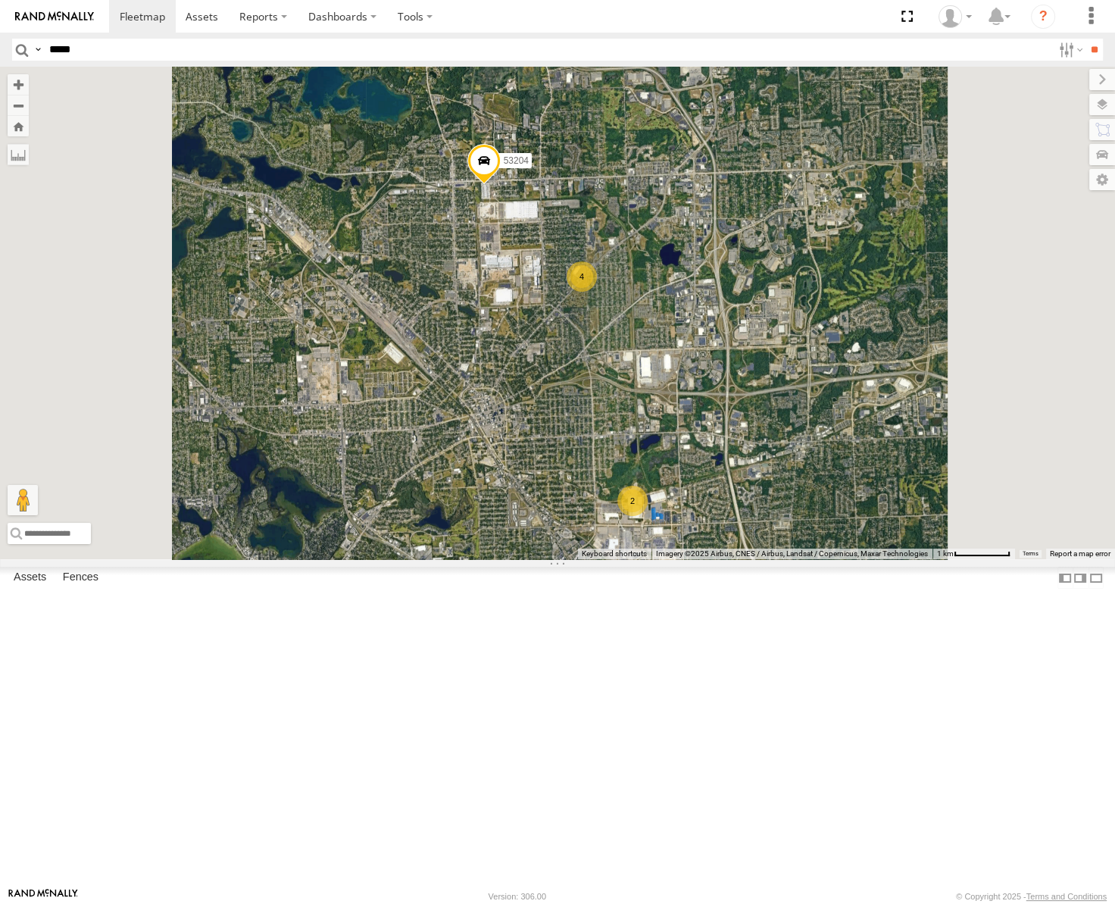
drag, startPoint x: 805, startPoint y: 559, endPoint x: 784, endPoint y: 519, distance: 45.8
click at [785, 519] on div "53271 53216 53255 53272 53230 53247 53131 53151 53103 53250 53203 53101 53221 5…" at bounding box center [557, 313] width 1115 height 493
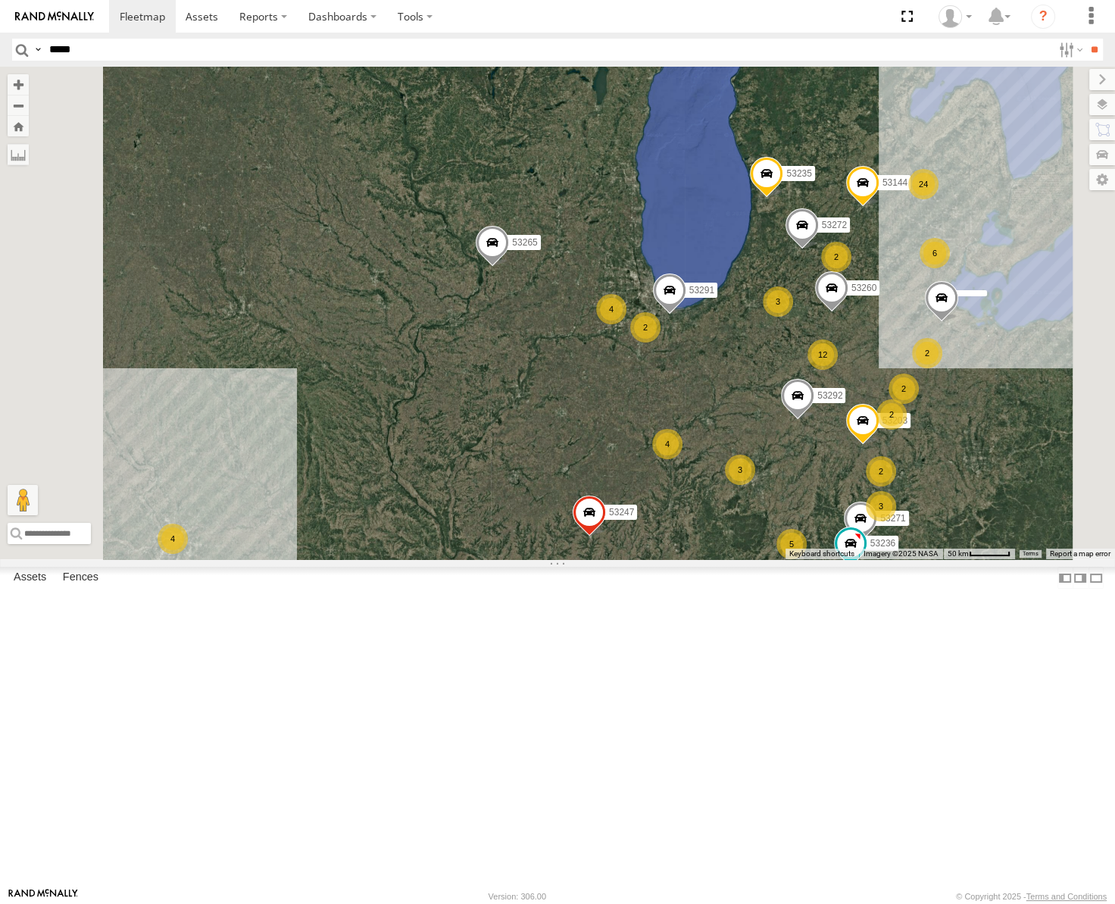
drag, startPoint x: 710, startPoint y: 456, endPoint x: 512, endPoint y: 388, distance: 209.2
click at [512, 388] on div "53247 53273 53217 53265 53292 53235 53144 4 12 6 53271 24 5 2 2 53272 3 4 3 2 2…" at bounding box center [557, 313] width 1115 height 493
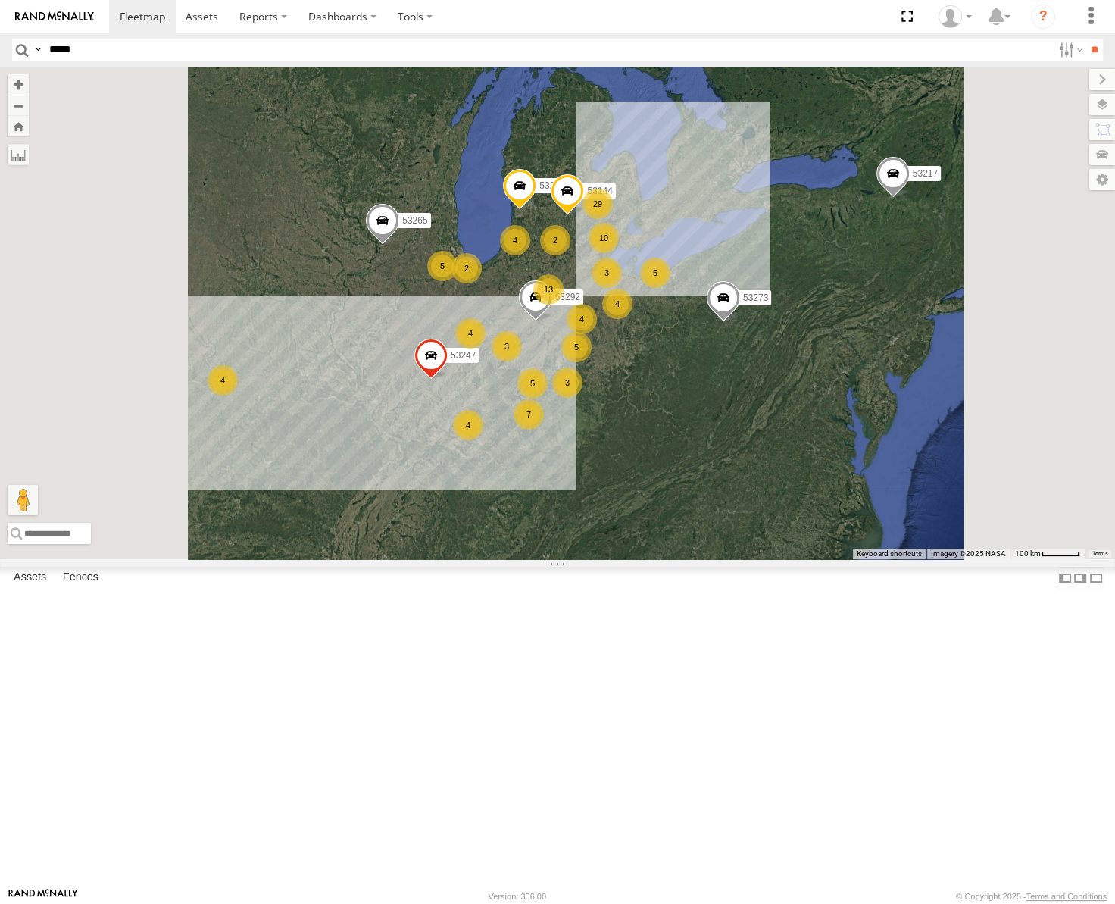
click at [112, 45] on input "*****" at bounding box center [547, 50] width 1009 height 22
type input "*****"
click at [1086, 39] on input "**" at bounding box center [1094, 50] width 17 height 22
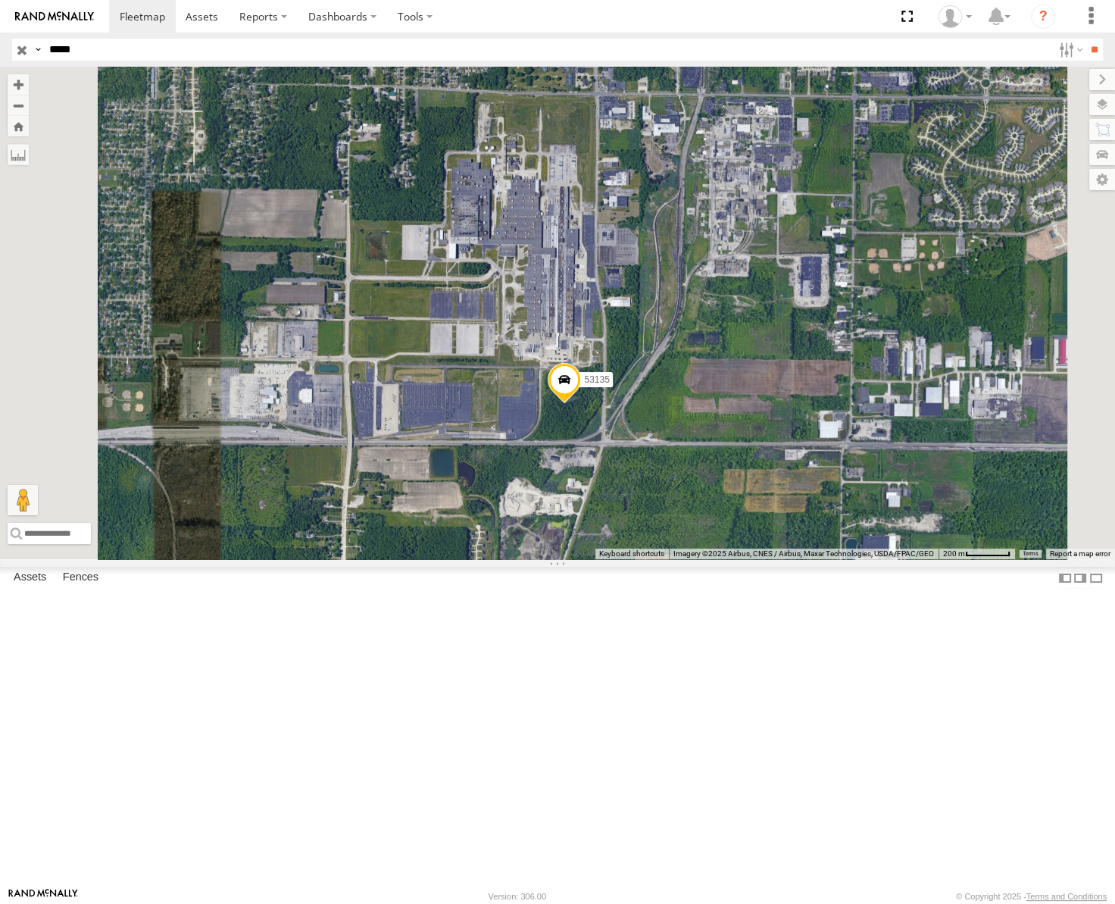
drag, startPoint x: 762, startPoint y: 449, endPoint x: 845, endPoint y: 594, distance: 167.0
click at [846, 559] on div "53135" at bounding box center [557, 313] width 1115 height 493
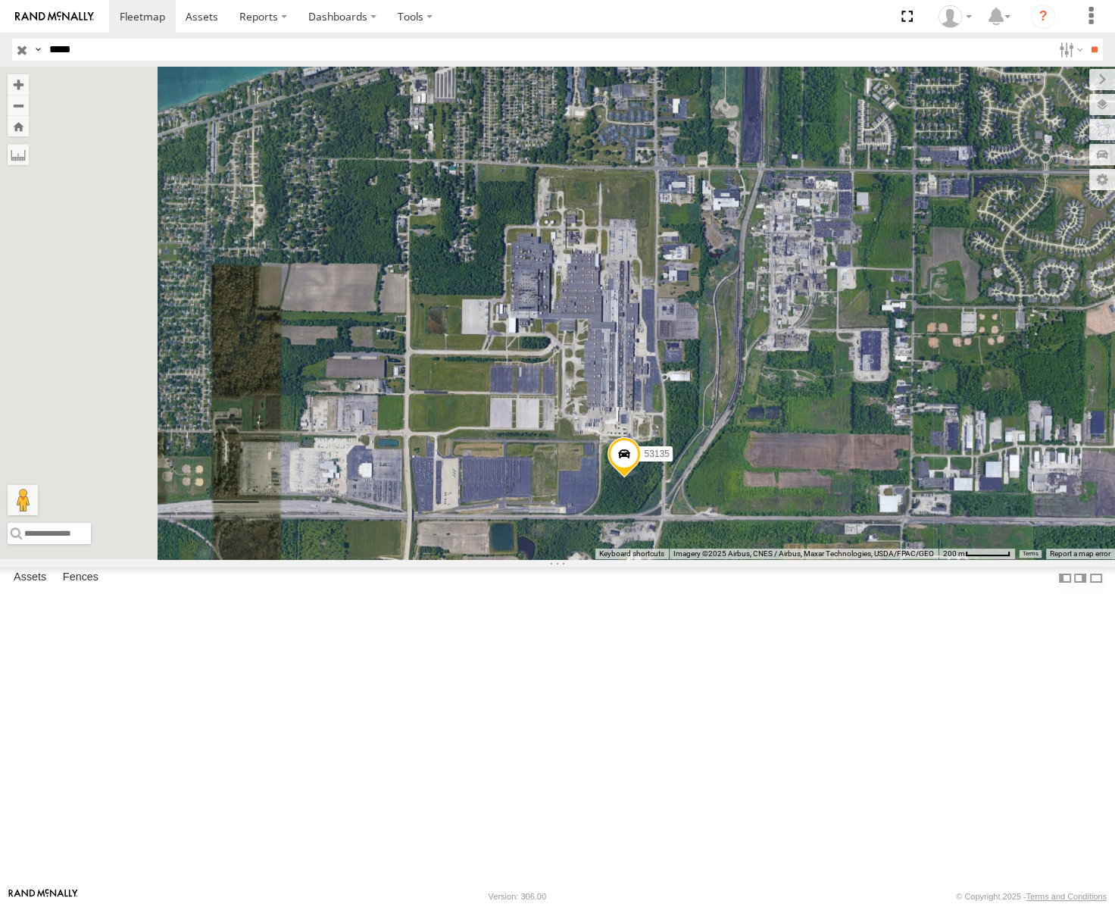
drag, startPoint x: 802, startPoint y: 512, endPoint x: 850, endPoint y: 534, distance: 52.6
click at [850, 534] on div "53135" at bounding box center [557, 313] width 1115 height 493
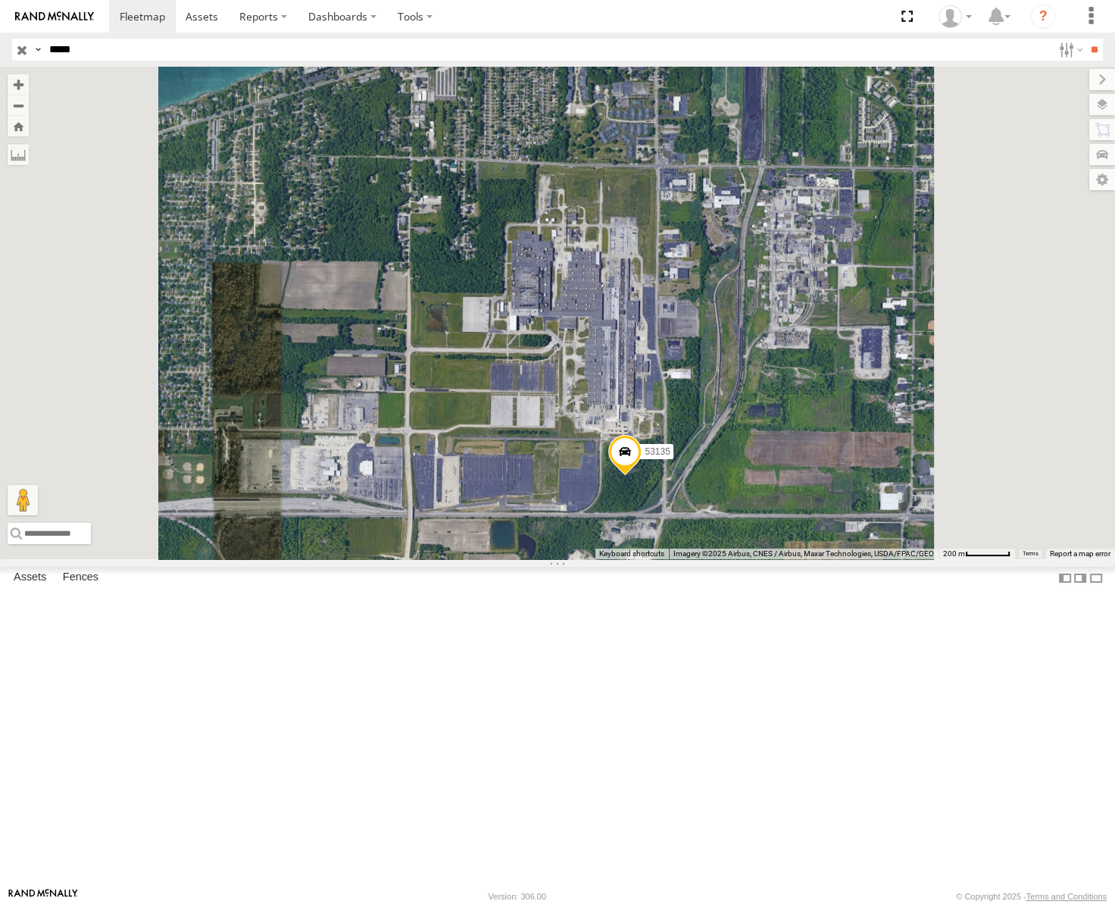
click at [14, 45] on input "button" at bounding box center [22, 50] width 20 height 22
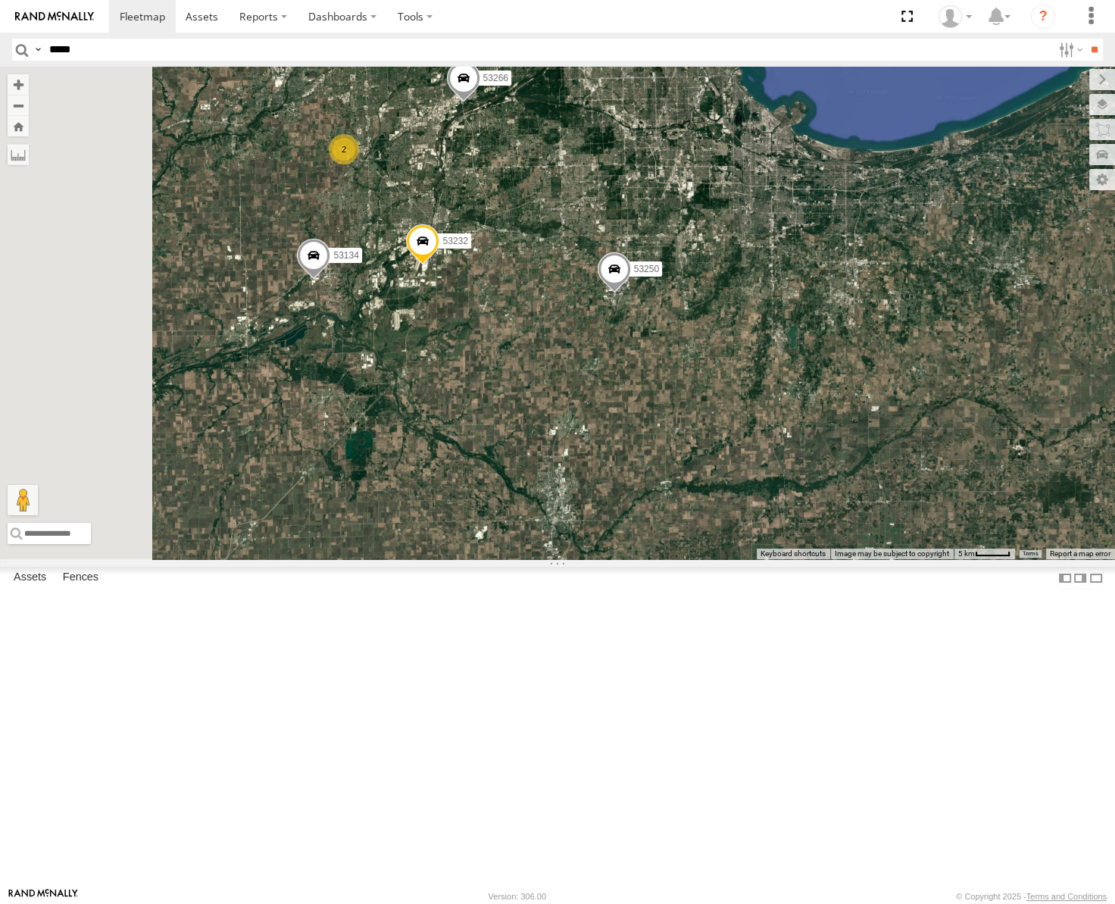
drag, startPoint x: 681, startPoint y: 358, endPoint x: 809, endPoint y: 411, distance: 138.6
click at [809, 411] on div "53272 53247 53273 53217 53260 53265 53235 53250 53101 53291 53292 53255 53222 5…" at bounding box center [557, 313] width 1115 height 493
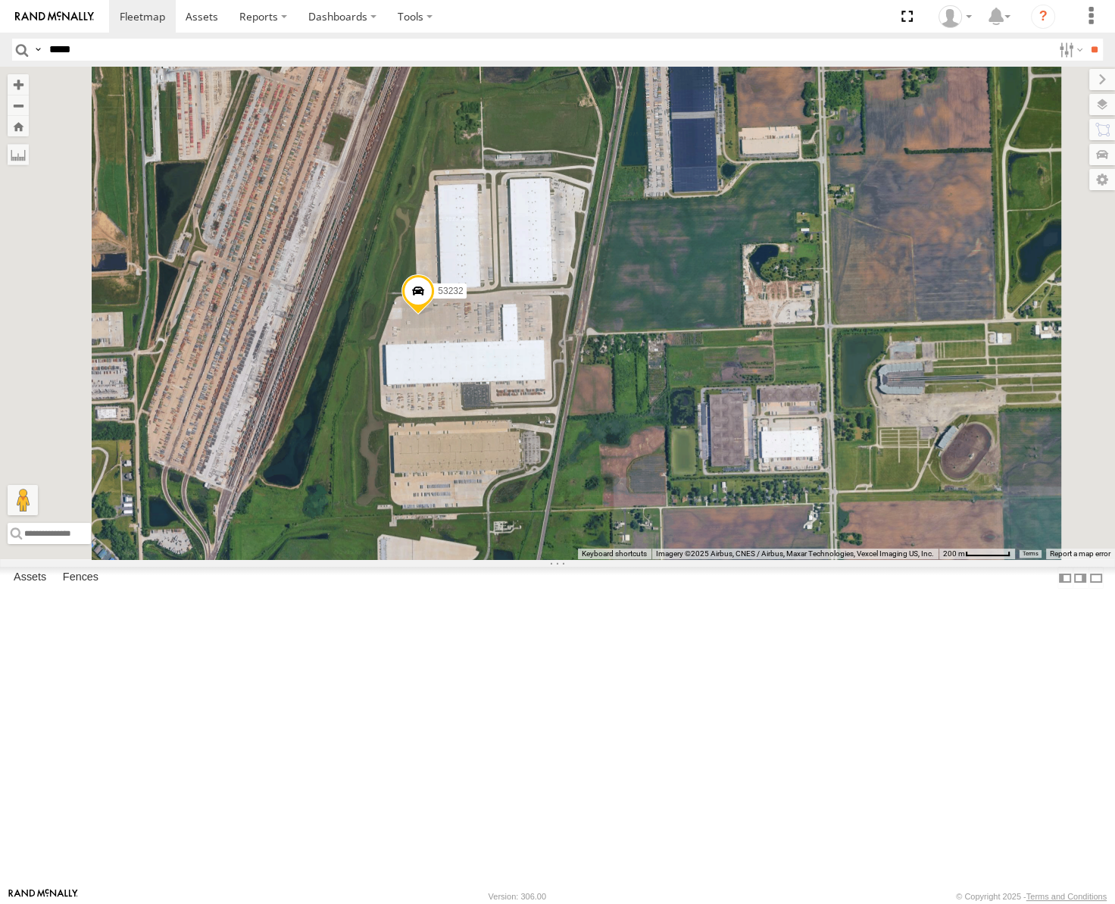
drag, startPoint x: 729, startPoint y: 574, endPoint x: 684, endPoint y: 542, distance: 55.3
click at [684, 542] on div "53272 53247 53273 53217 53260 53265 53235 53250 53101 53291 53292 53255 53222 5…" at bounding box center [557, 313] width 1115 height 493
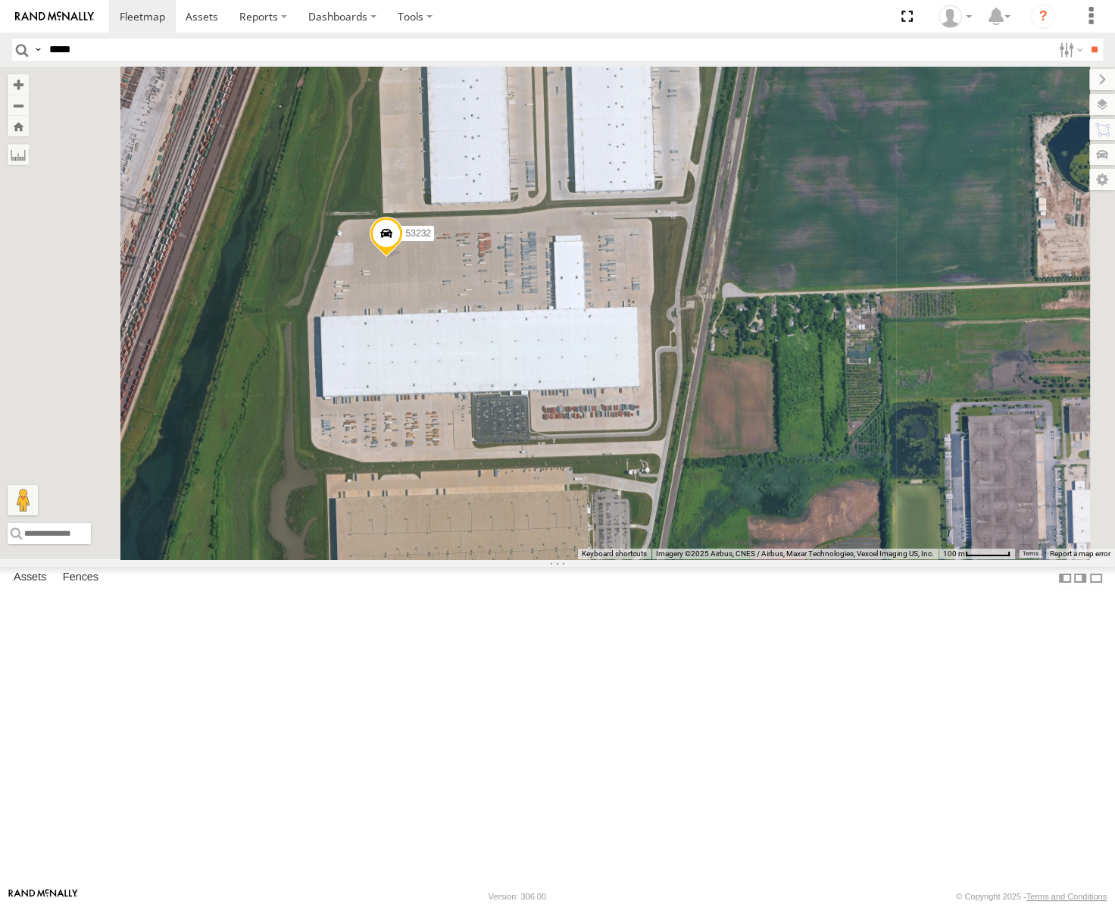
drag, startPoint x: 683, startPoint y: 535, endPoint x: 728, endPoint y: 540, distance: 45.0
click at [728, 540] on div "53272 53247 53273 53217 53260 53265 53235 53250 53101 53291 53292 53255 53222 5…" at bounding box center [557, 313] width 1115 height 493
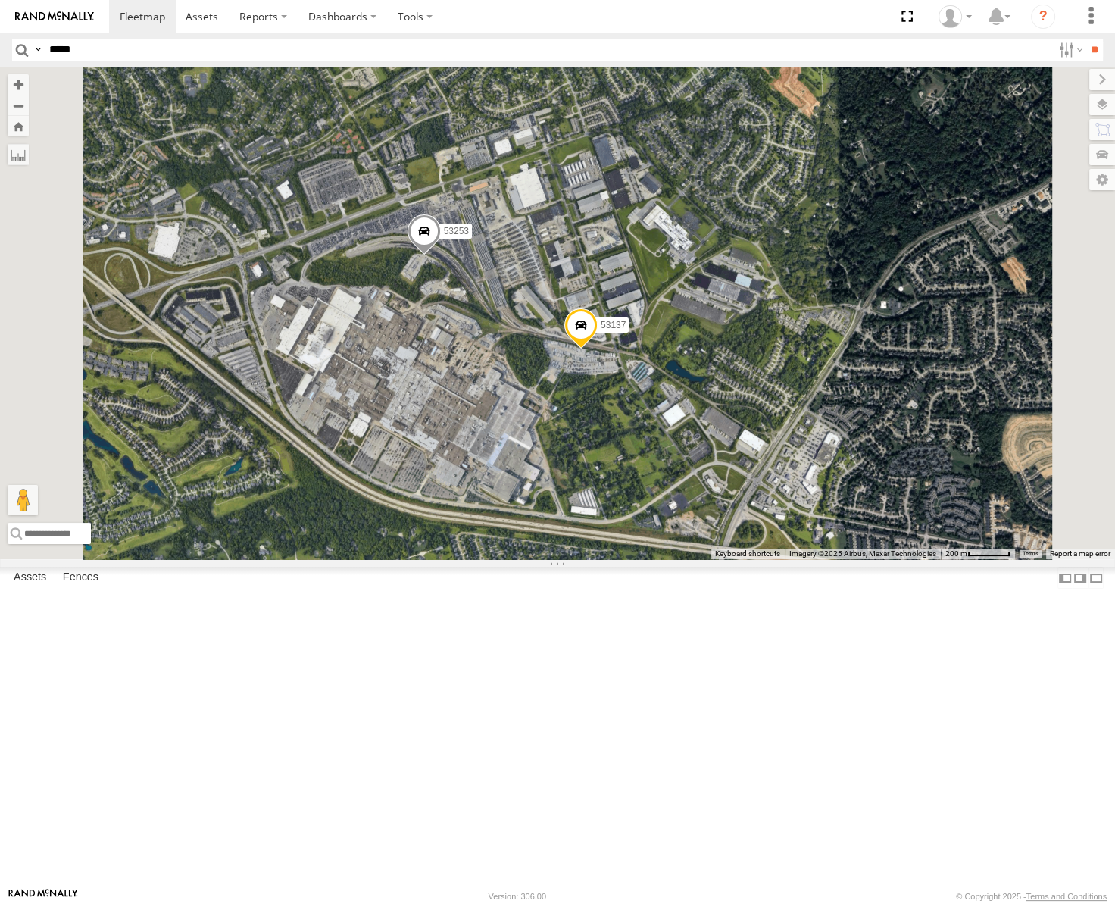
drag, startPoint x: 753, startPoint y: 470, endPoint x: 682, endPoint y: 465, distance: 71.4
click at [682, 465] on div "53272 53247 53273 53217 53265 53235 53216 53230 53151 53222 53258 53103 53203 5…" at bounding box center [557, 313] width 1115 height 493
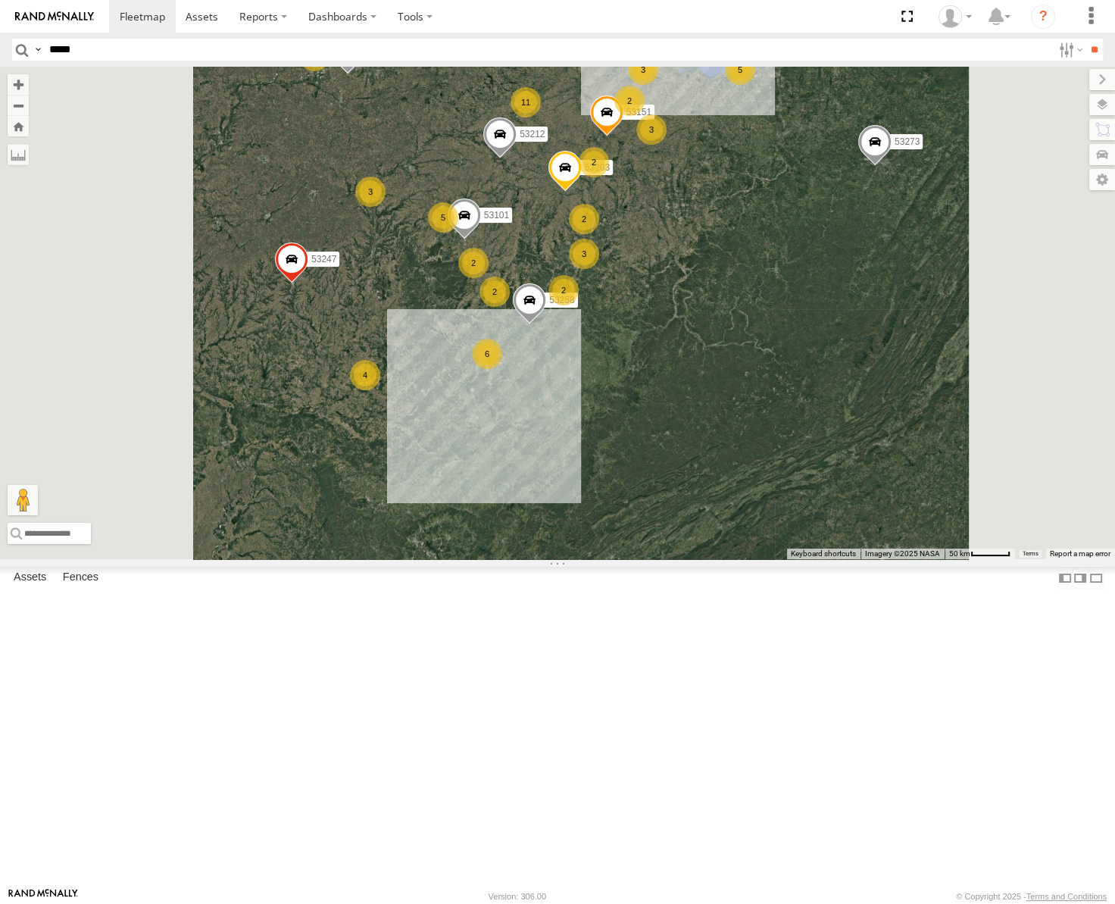
drag, startPoint x: 598, startPoint y: 280, endPoint x: 646, endPoint y: 393, distance: 122.2
click at [646, 393] on div "53272 53247 53273 53217 53265 53235 53151 53258 53203 53101 5 4 11 8 2 24 2 3 7…" at bounding box center [557, 313] width 1115 height 493
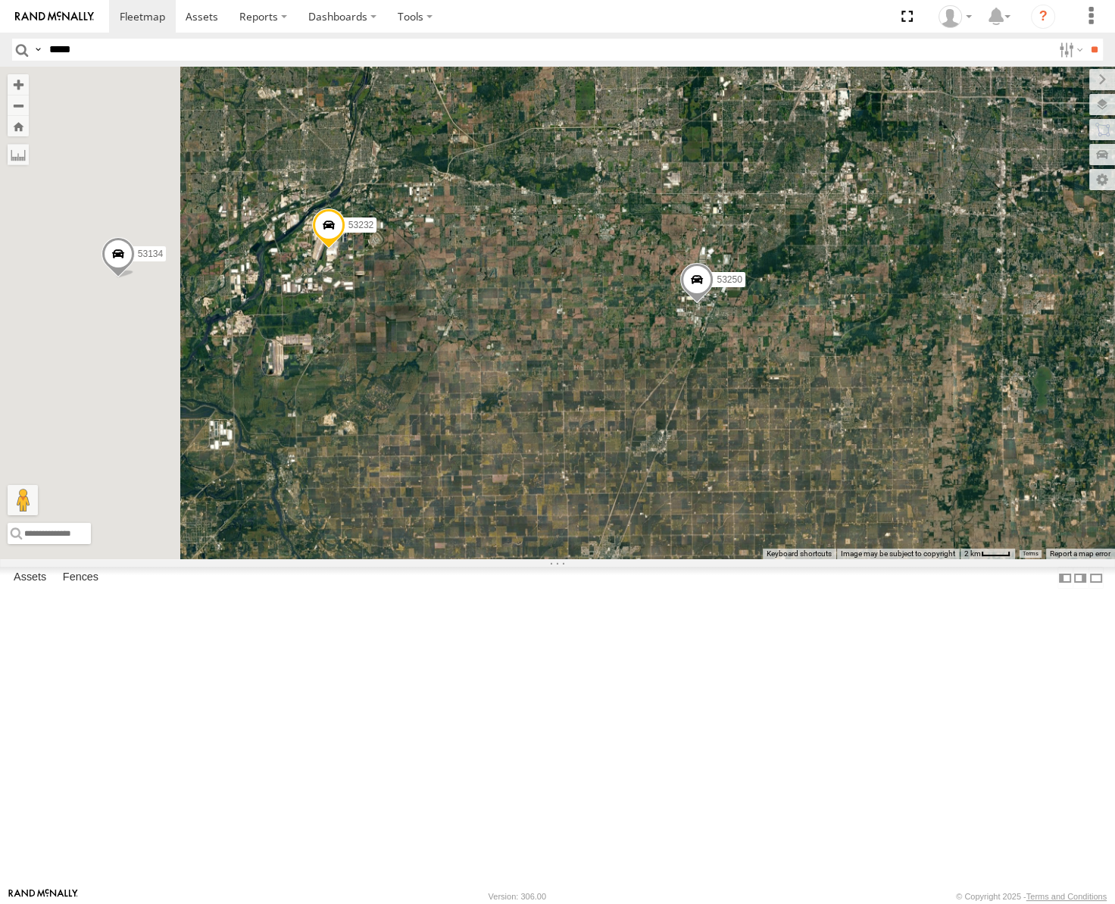
drag, startPoint x: 514, startPoint y: 318, endPoint x: 714, endPoint y: 293, distance: 201.6
click at [709, 296] on div "53272 53247 53273 53217 53265 53235 53151 53258 53203 53101 53250 53212 53291 5…" at bounding box center [557, 313] width 1115 height 493
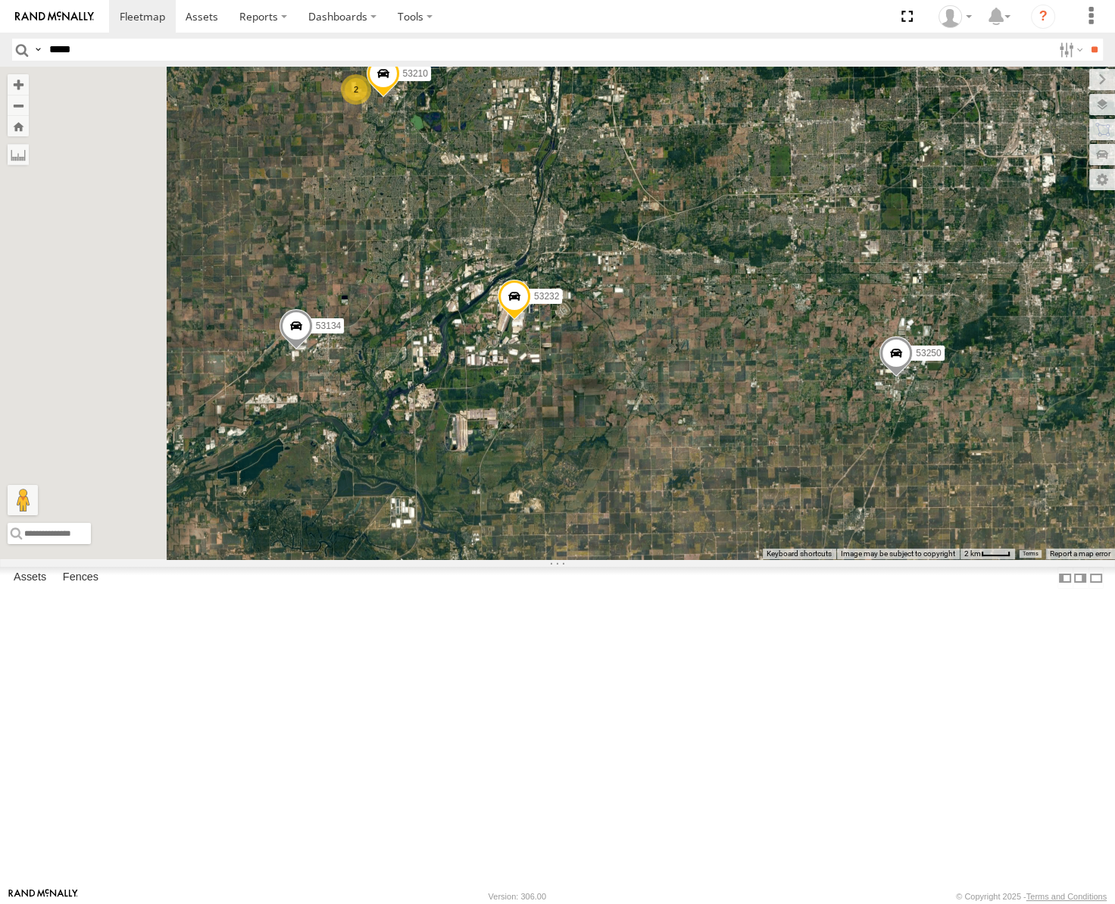
drag, startPoint x: 590, startPoint y: 265, endPoint x: 741, endPoint y: 342, distance: 170.1
click at [741, 342] on div "53272 53247 53273 53217 53265 53235 53151 53258 53203 53101 53250 53212 53291 5…" at bounding box center [557, 313] width 1115 height 493
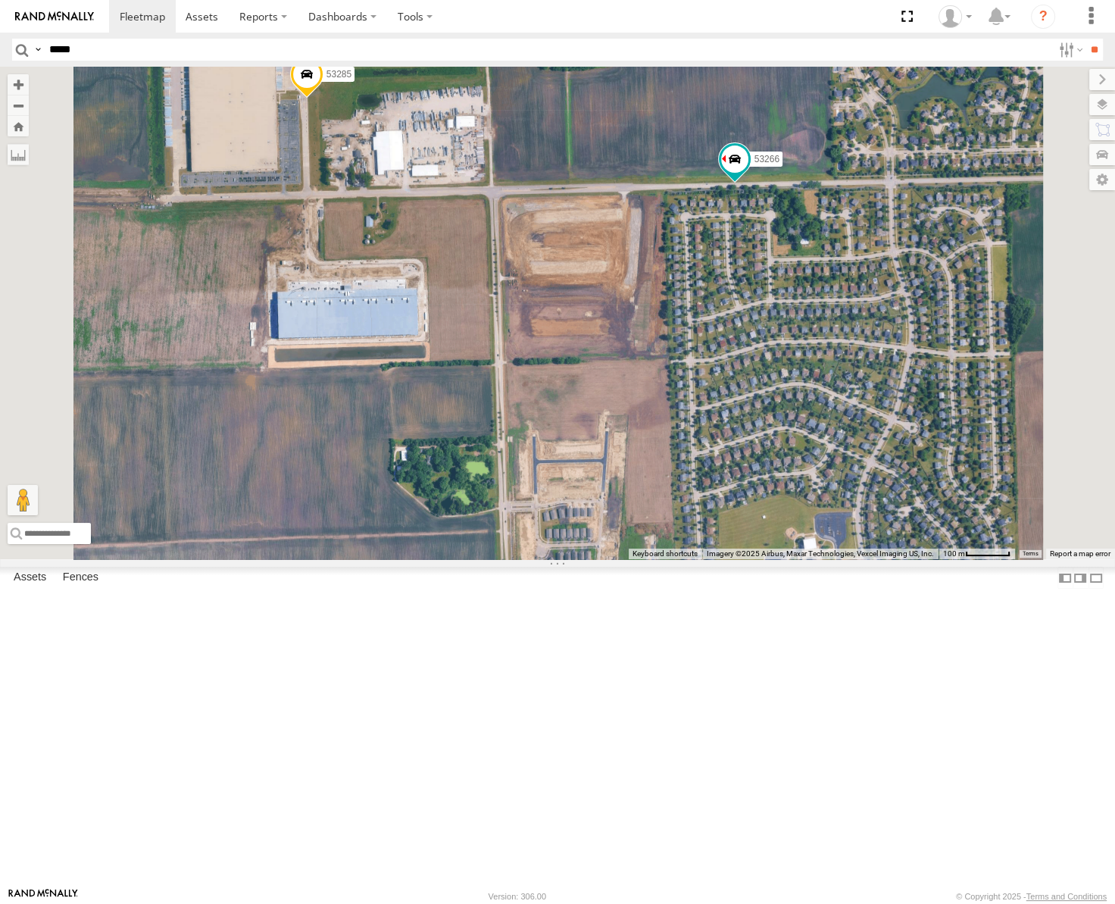
click at [324, 99] on span at bounding box center [306, 78] width 33 height 41
click at [327, 81] on label at bounding box center [313, 75] width 30 height 11
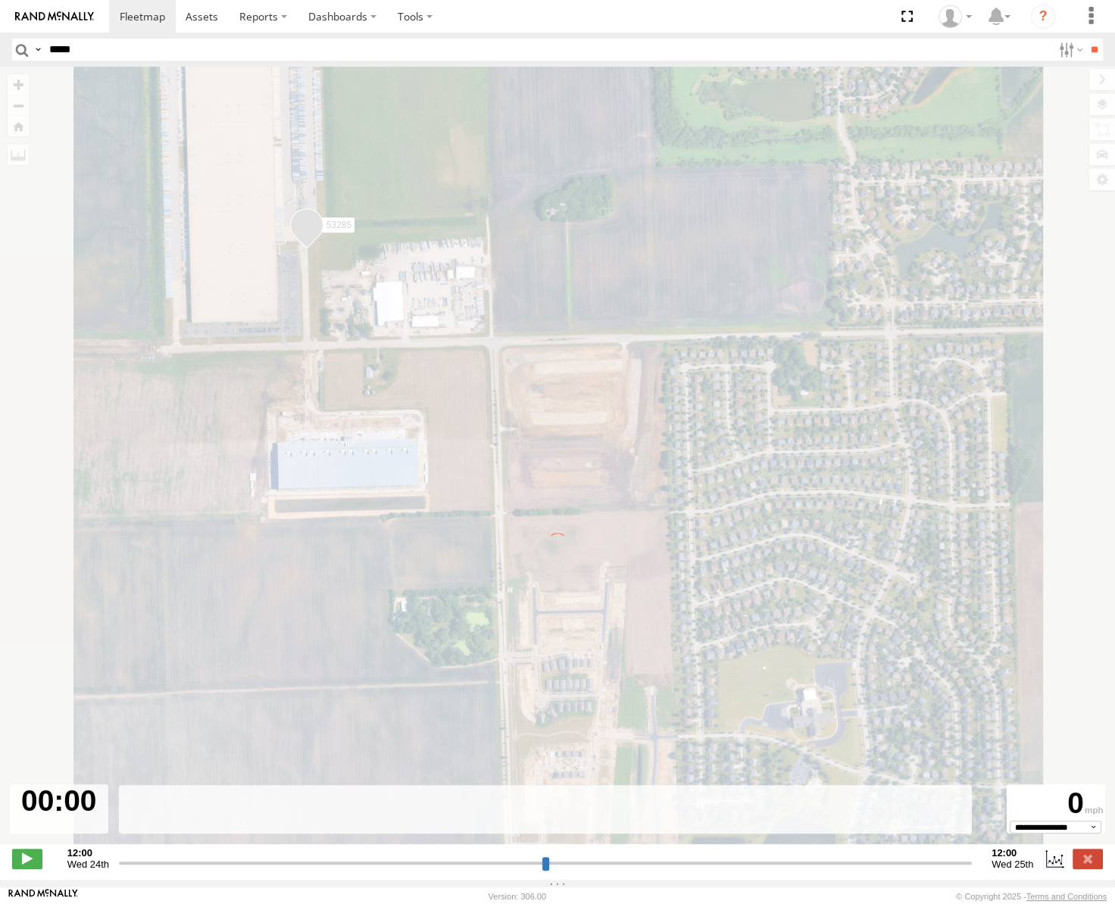
type input "**********"
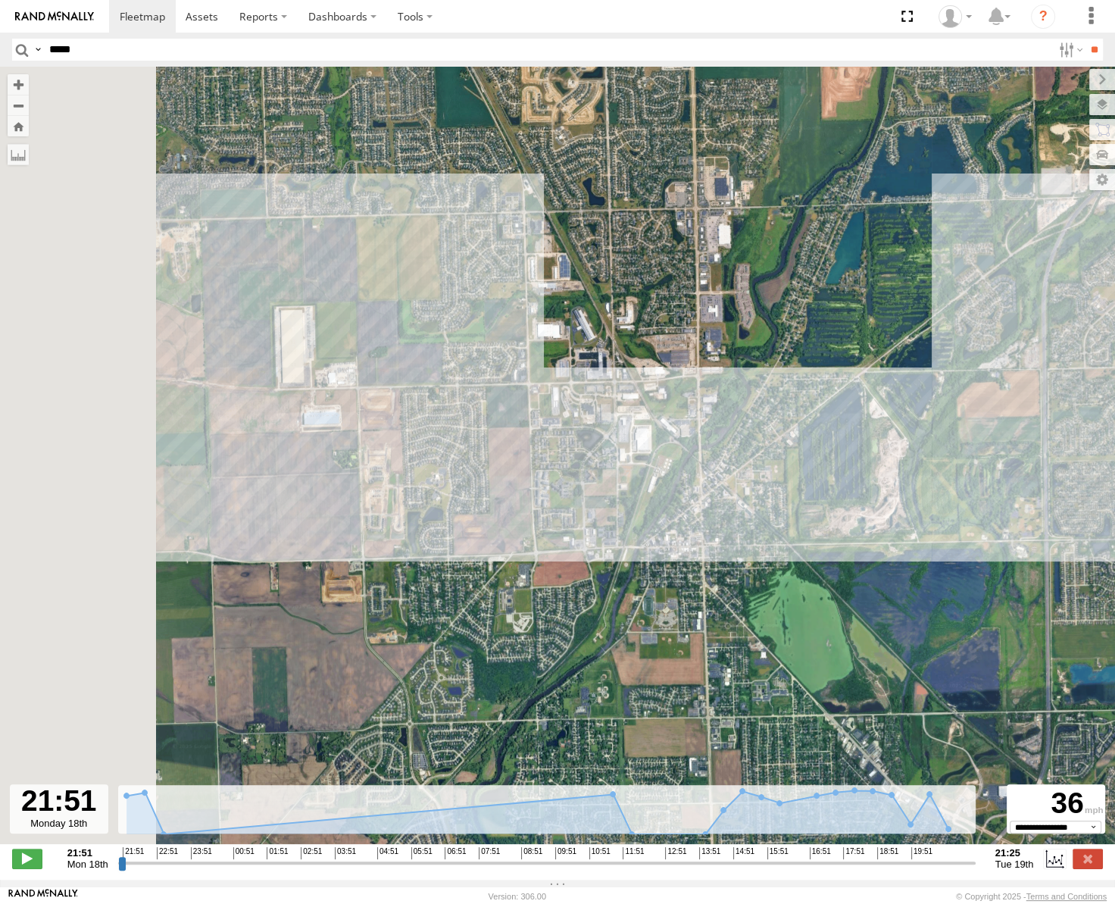
drag, startPoint x: 209, startPoint y: 358, endPoint x: 543, endPoint y: 477, distance: 354.5
click at [551, 480] on div "53285" at bounding box center [557, 463] width 1115 height 793
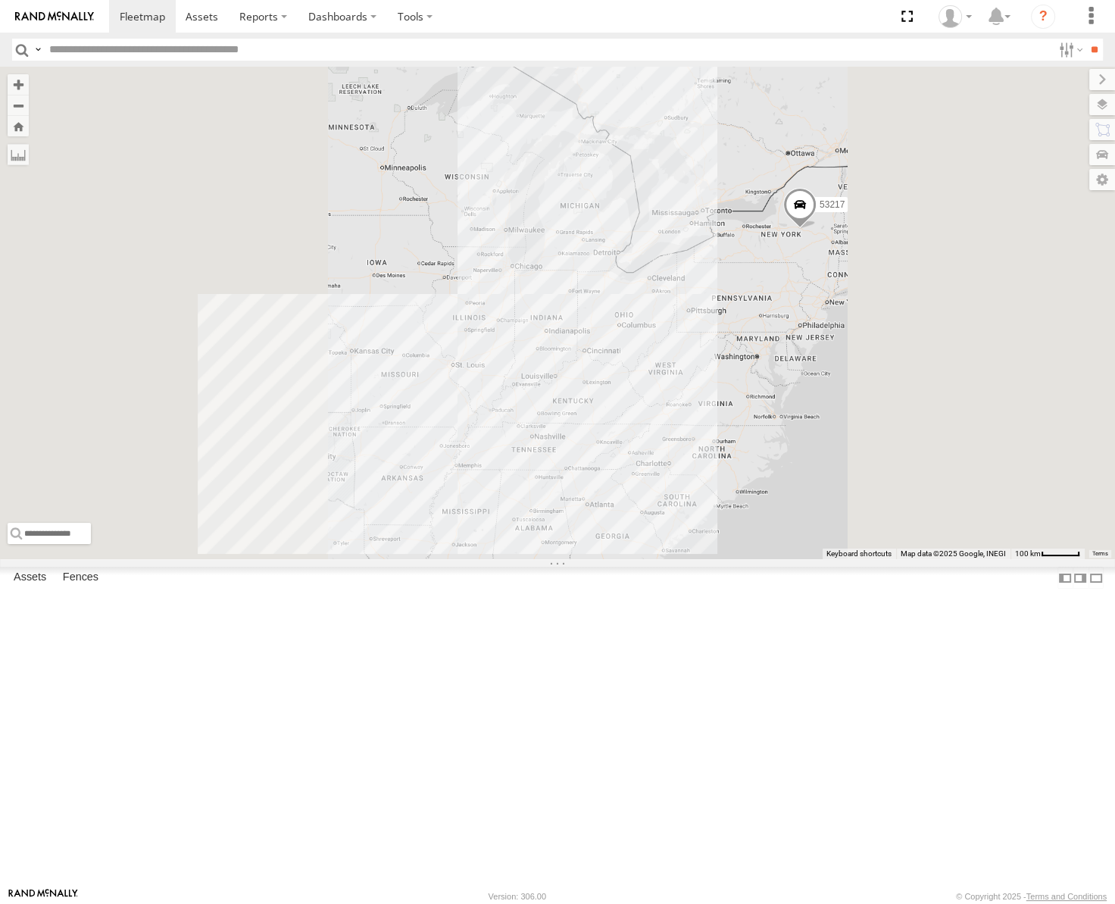
click at [169, 48] on input "text" at bounding box center [547, 50] width 1009 height 22
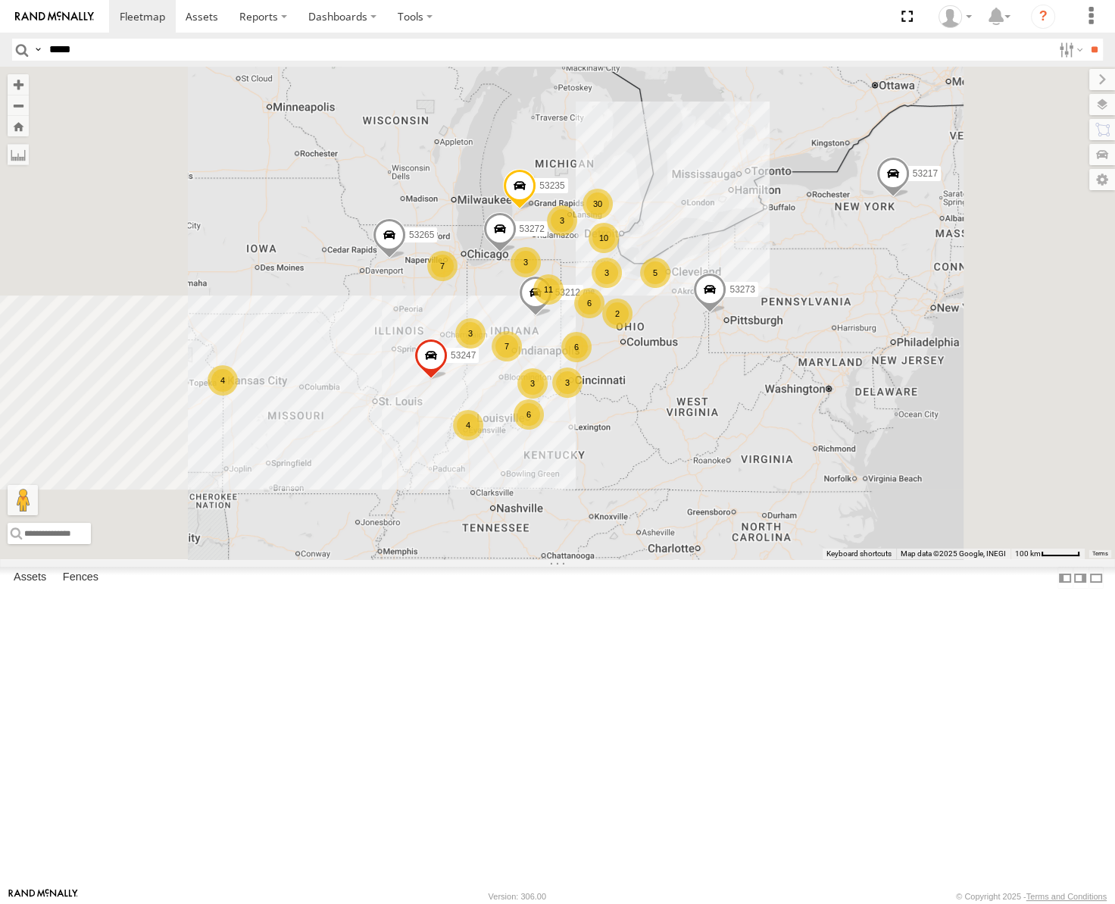
type input "*****"
click at [1086, 39] on input "**" at bounding box center [1094, 50] width 17 height 22
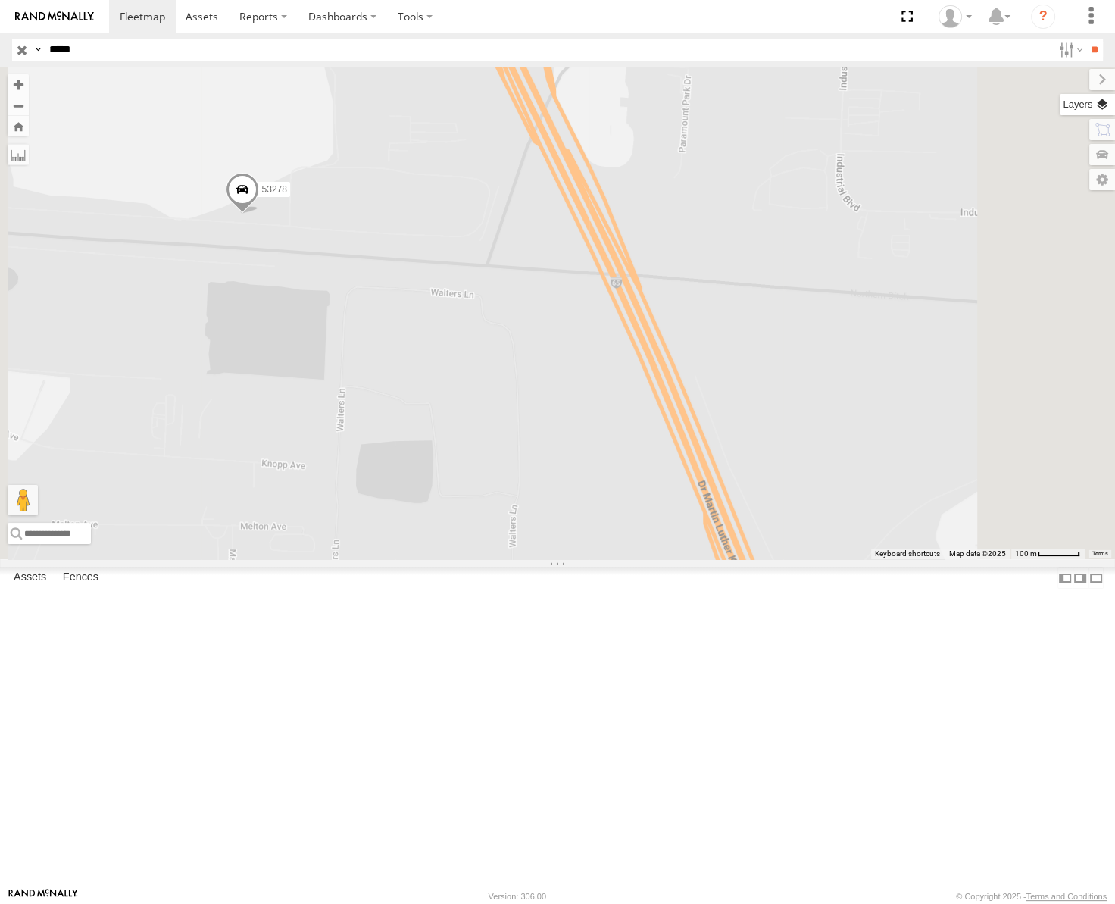
click at [1106, 98] on label at bounding box center [1087, 104] width 55 height 21
click at [0, 0] on span "Basemaps" at bounding box center [0, 0] width 0 height 0
click at [0, 0] on span "Satellite" at bounding box center [0, 0] width 0 height 0
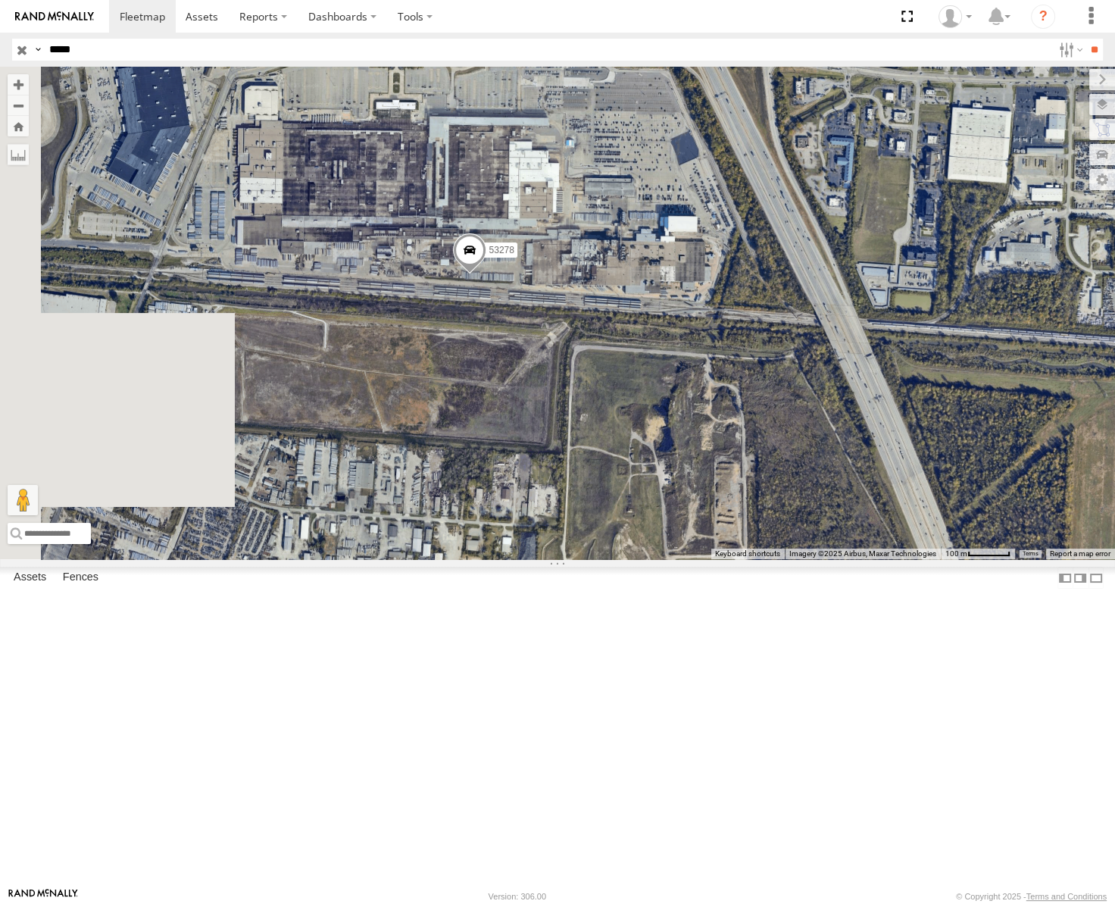
drag, startPoint x: 569, startPoint y: 388, endPoint x: 812, endPoint y: 448, distance: 249.8
click at [812, 448] on div "53278" at bounding box center [557, 313] width 1115 height 493
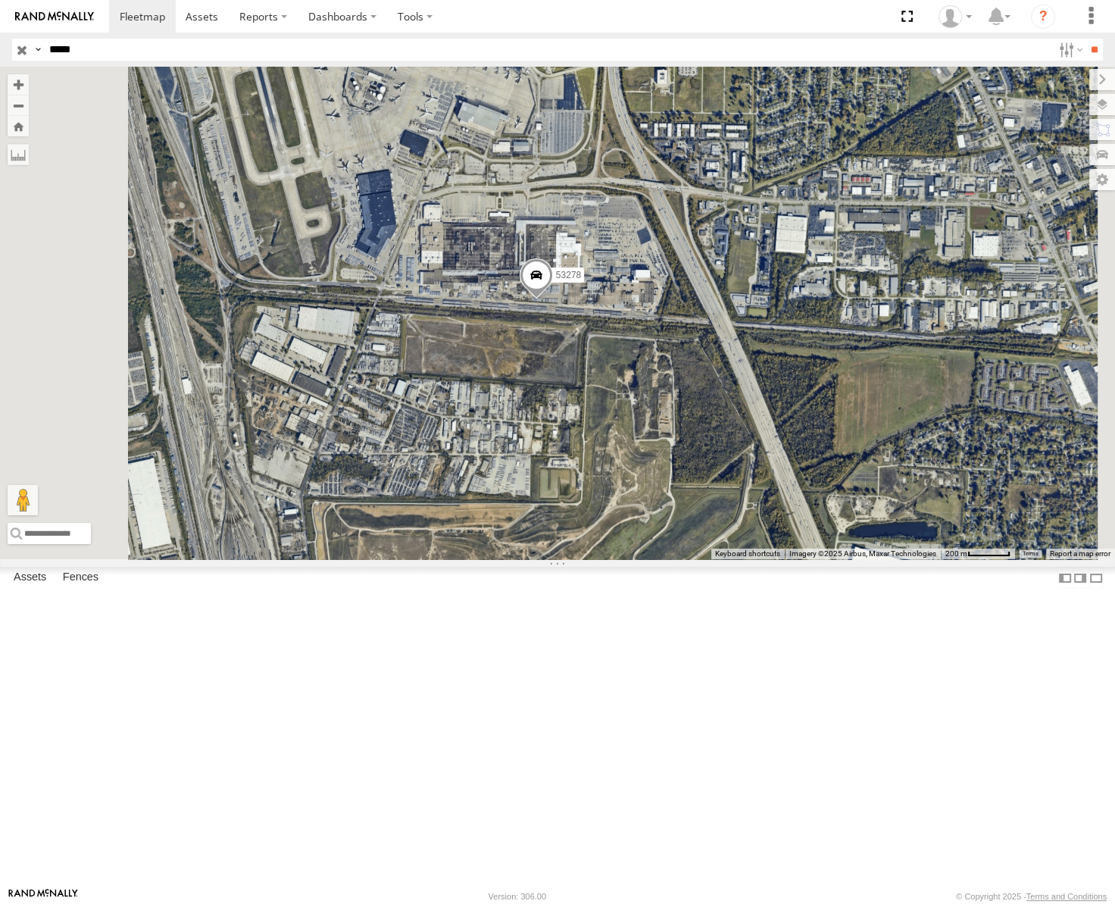
drag, startPoint x: 816, startPoint y: 370, endPoint x: 809, endPoint y: 402, distance: 32.7
click at [809, 402] on div "53278" at bounding box center [557, 313] width 1115 height 493
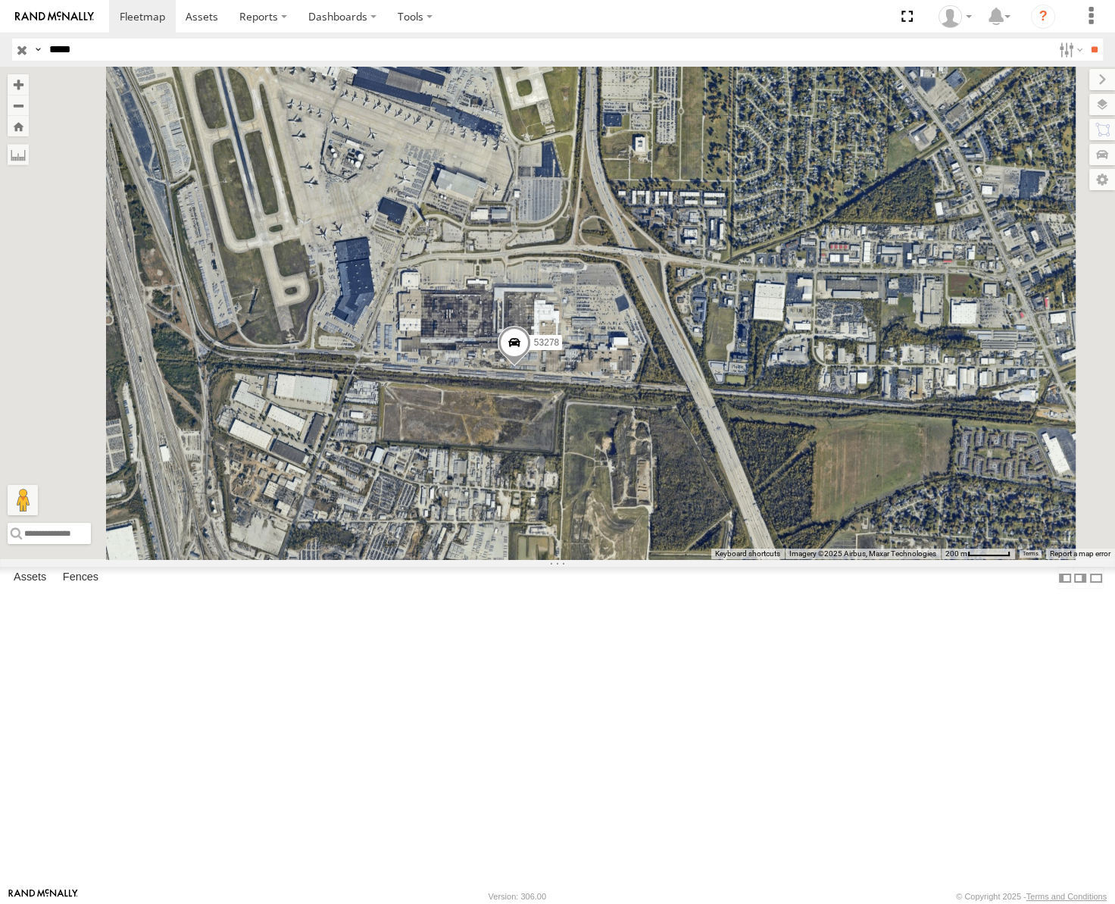
drag, startPoint x: 821, startPoint y: 495, endPoint x: 816, endPoint y: 515, distance: 20.2
click at [816, 515] on div "53278" at bounding box center [557, 313] width 1115 height 493
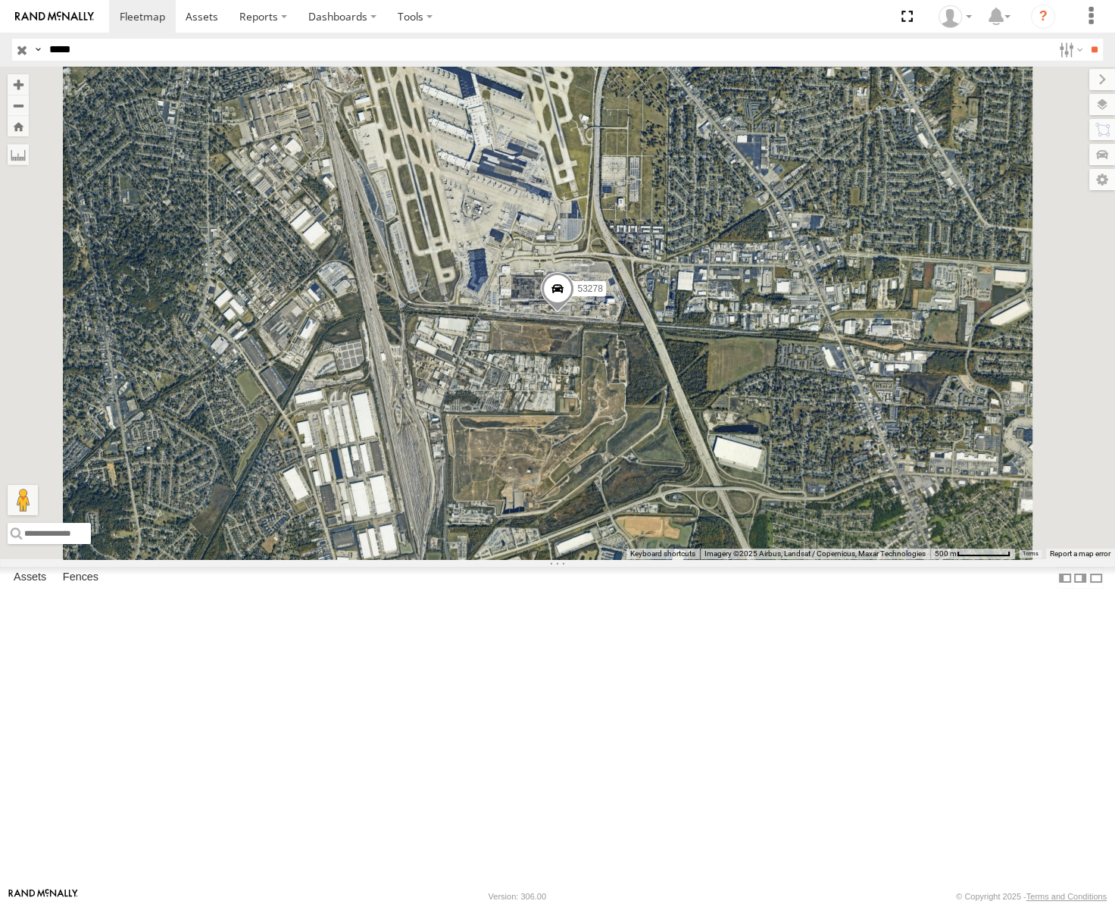
click at [17, 45] on input "button" at bounding box center [22, 50] width 20 height 22
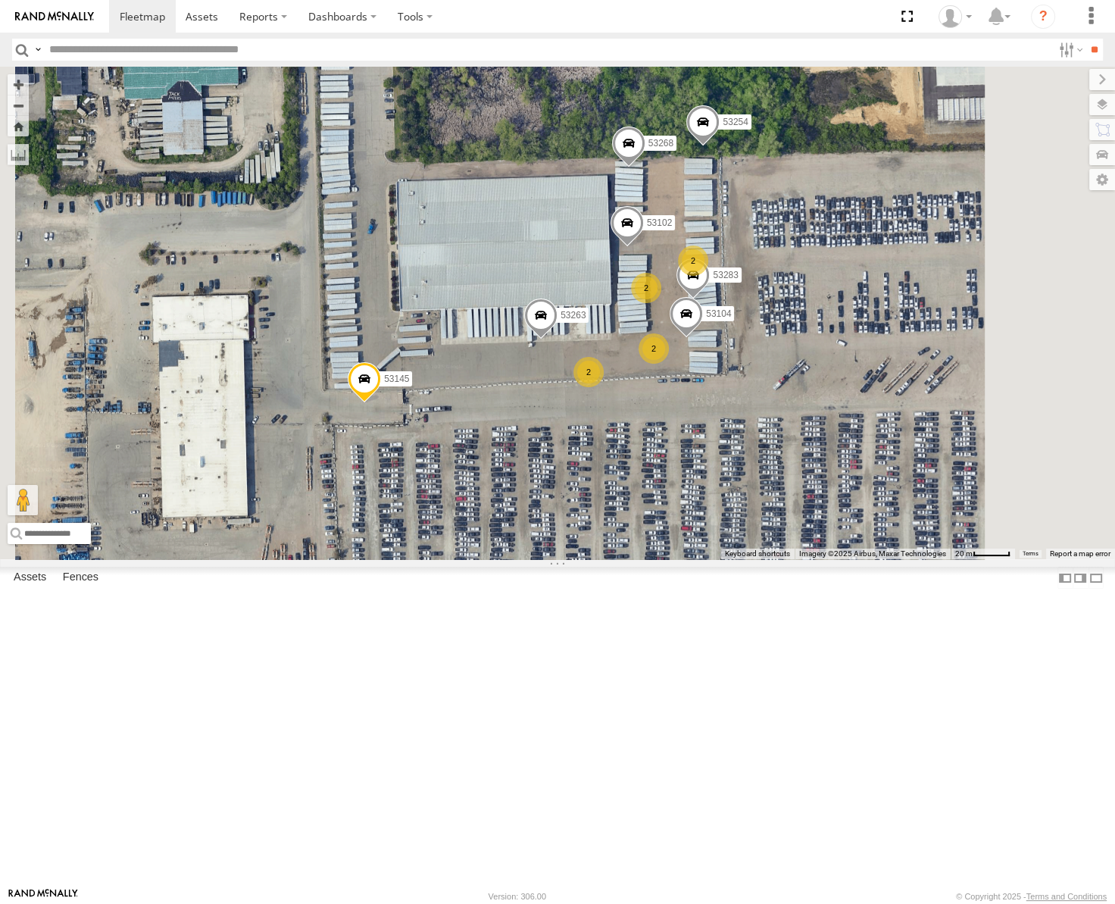
drag, startPoint x: 982, startPoint y: 351, endPoint x: 893, endPoint y: 341, distance: 89.2
click at [893, 341] on div "53217 53247 53291 53273 53265 53240 53235 53272 53250 53203 53212 53281 53255 5…" at bounding box center [557, 313] width 1115 height 493
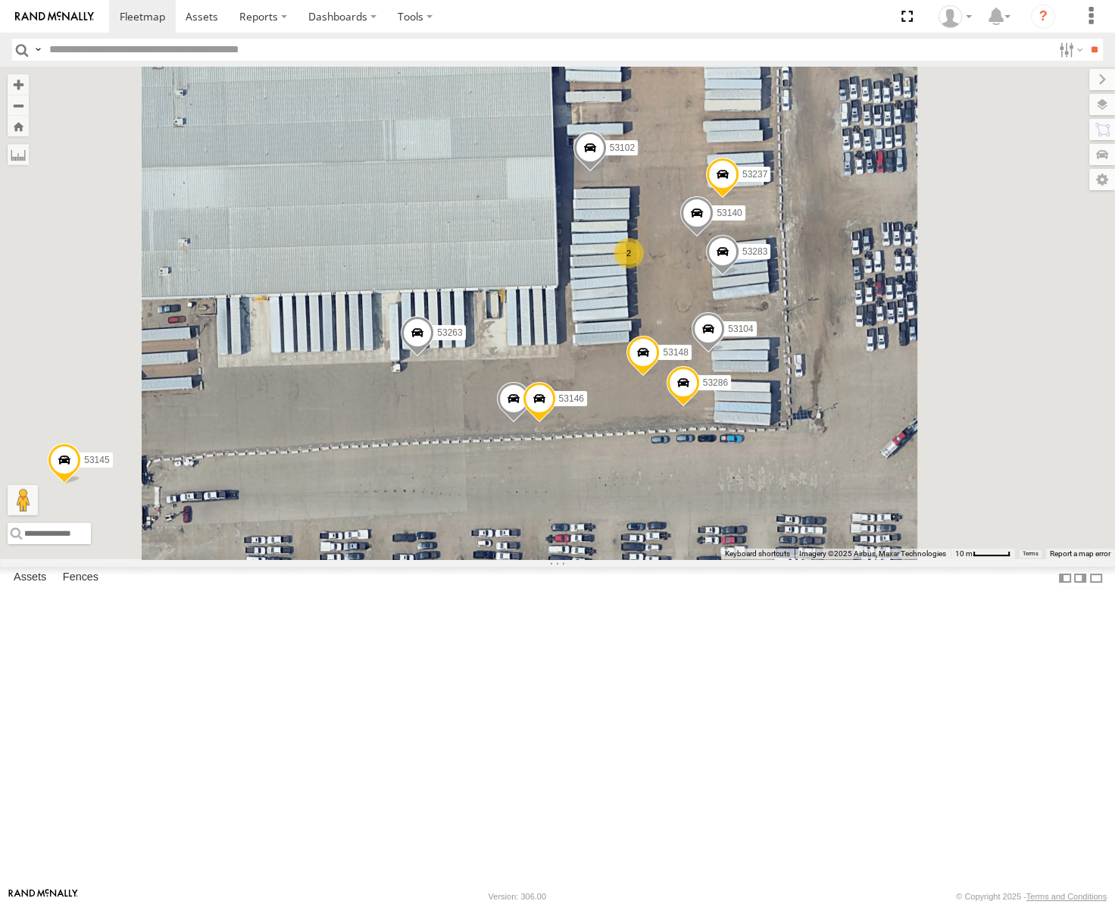
drag, startPoint x: 862, startPoint y: 280, endPoint x: 857, endPoint y: 291, distance: 11.5
click at [857, 291] on div "53217 53247 53291 53273 53265 53240 53235 53272 53250 53203 53212 53281 53255 5…" at bounding box center [557, 313] width 1115 height 493
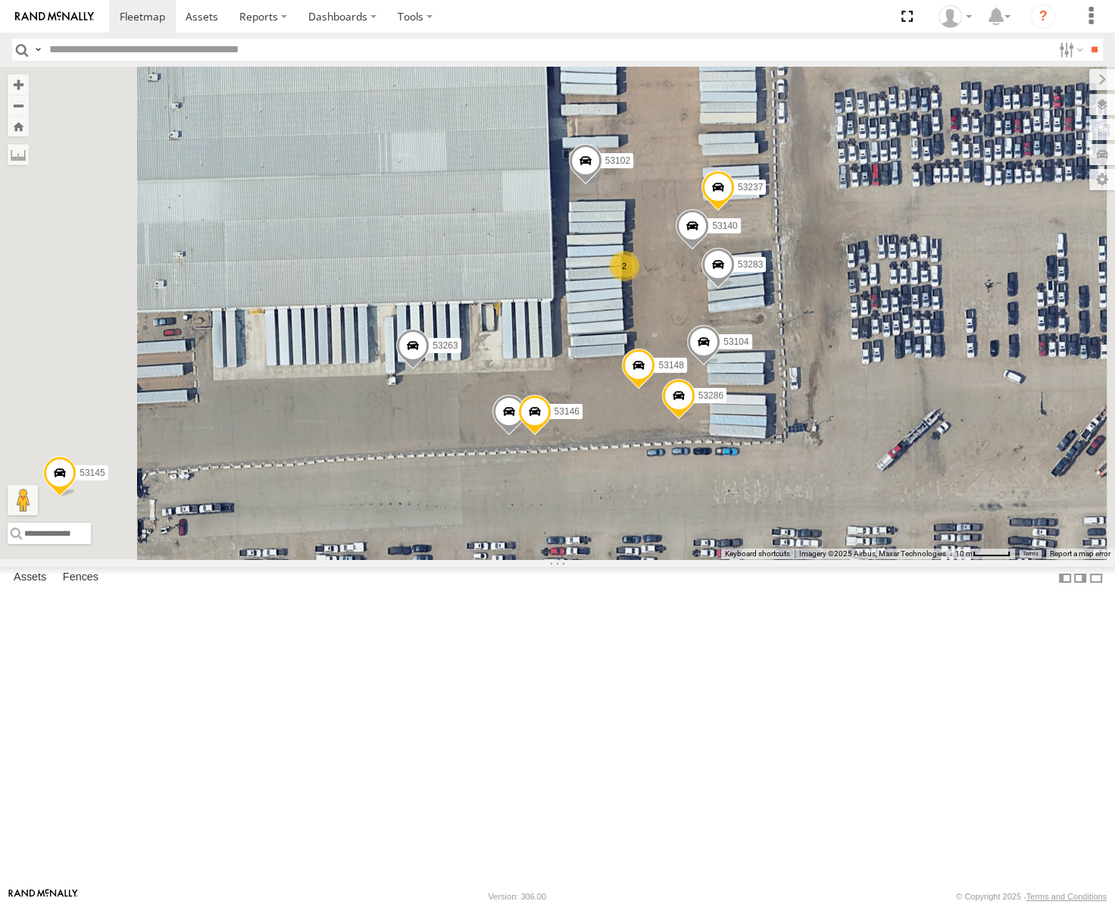
click at [602, 185] on span at bounding box center [585, 164] width 33 height 41
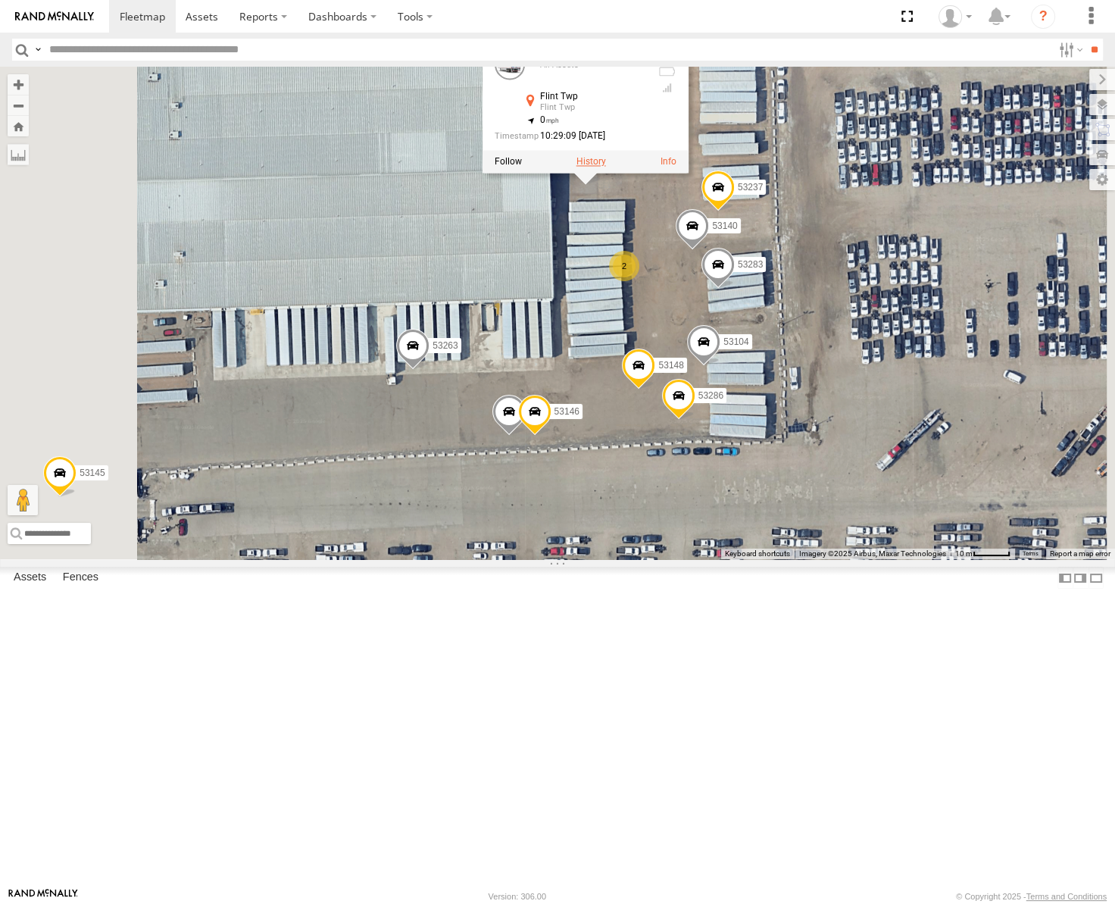
click at [606, 167] on label at bounding box center [592, 162] width 30 height 11
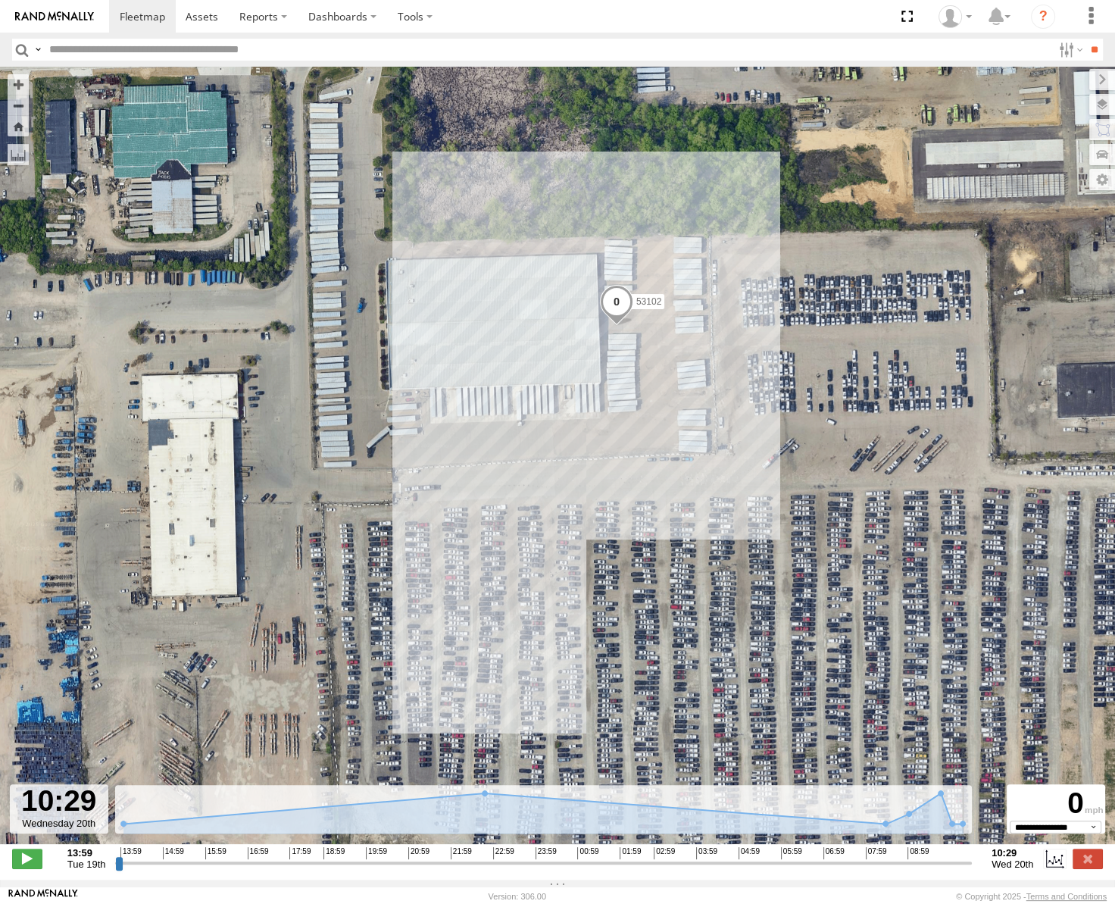
drag, startPoint x: 121, startPoint y: 870, endPoint x: 544, endPoint y: 427, distance: 612.0
type input "**********"
click at [972, 870] on input "range" at bounding box center [543, 862] width 857 height 14
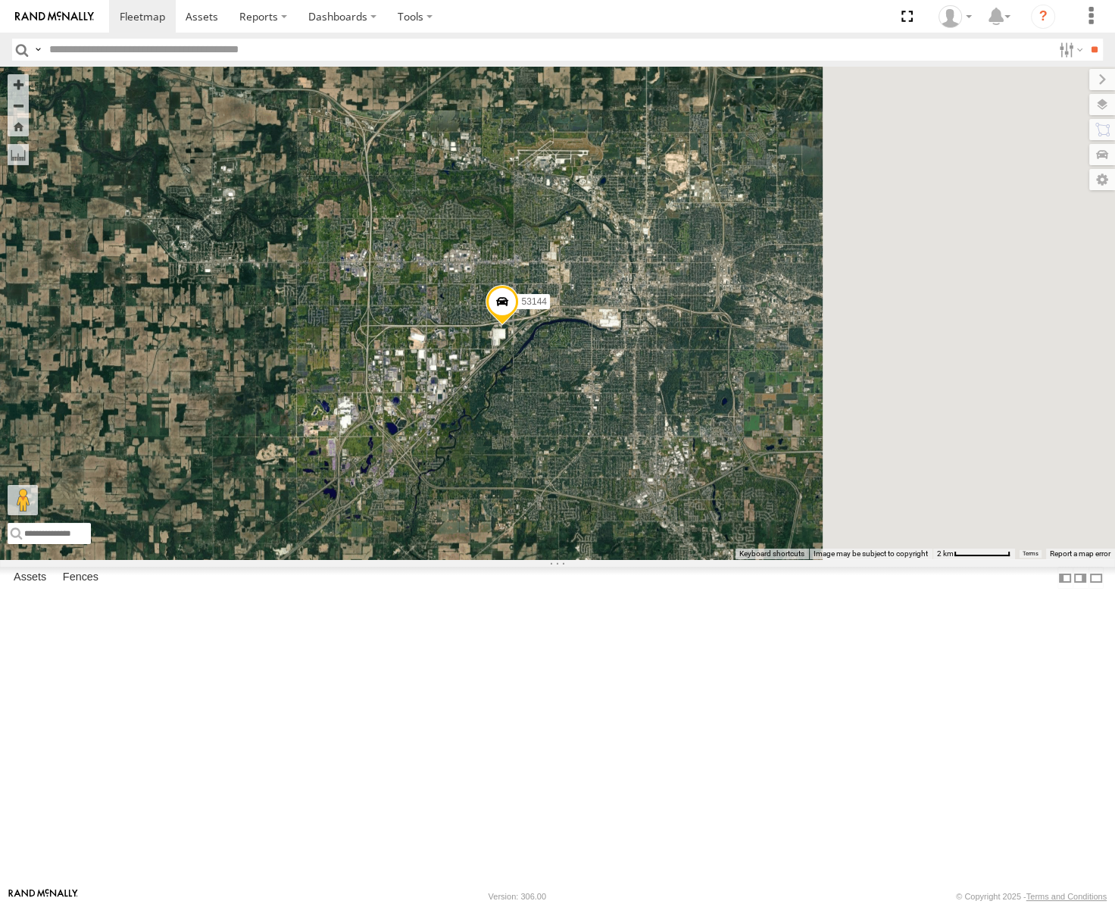
drag, startPoint x: 950, startPoint y: 243, endPoint x: 792, endPoint y: 404, distance: 225.6
click at [792, 405] on div "53217 53247 53291 53273 53265 53240 53235 53272 53250 53203 53212 53281 53255 5…" at bounding box center [557, 313] width 1115 height 493
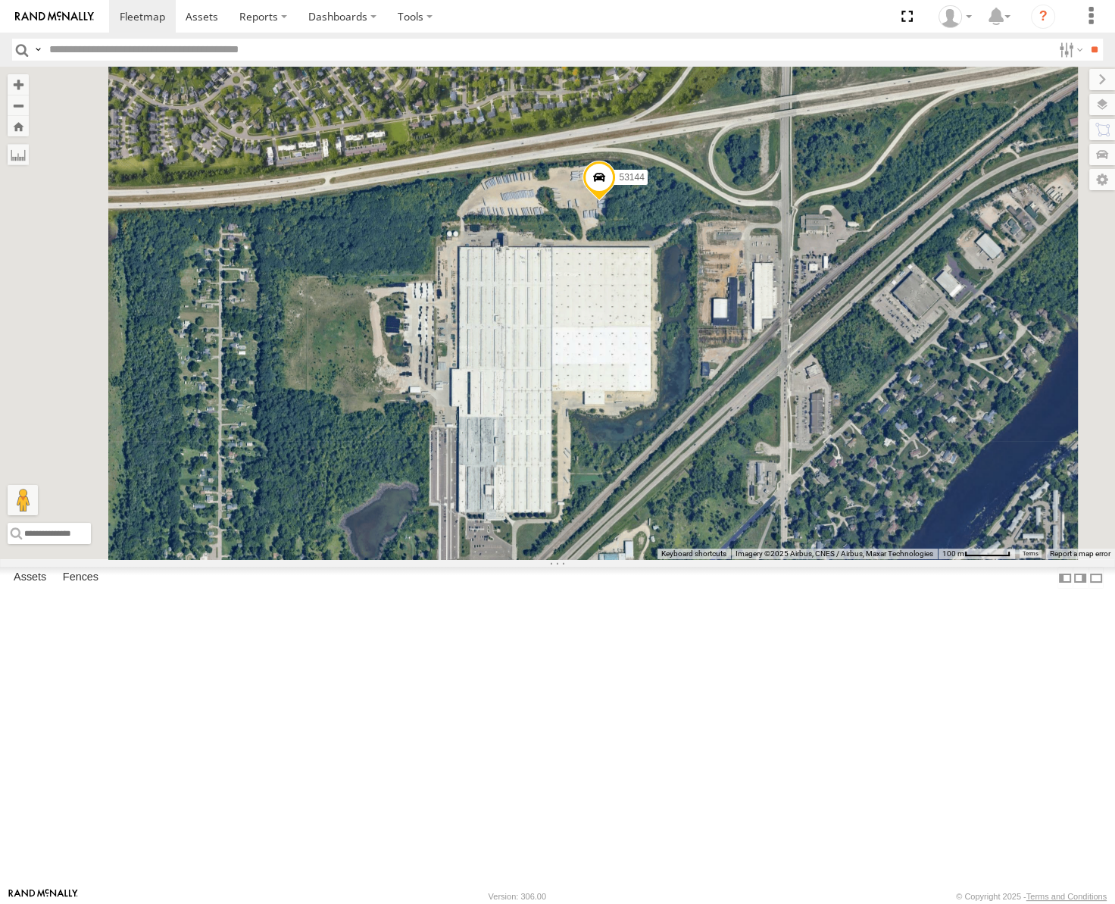
drag, startPoint x: 752, startPoint y: 617, endPoint x: 833, endPoint y: 474, distance: 163.9
click at [833, 474] on div "53217 53247 53291 53273 53265 53240 53235 53272 53250 53203 53212 53281 53255 5…" at bounding box center [557, 313] width 1115 height 493
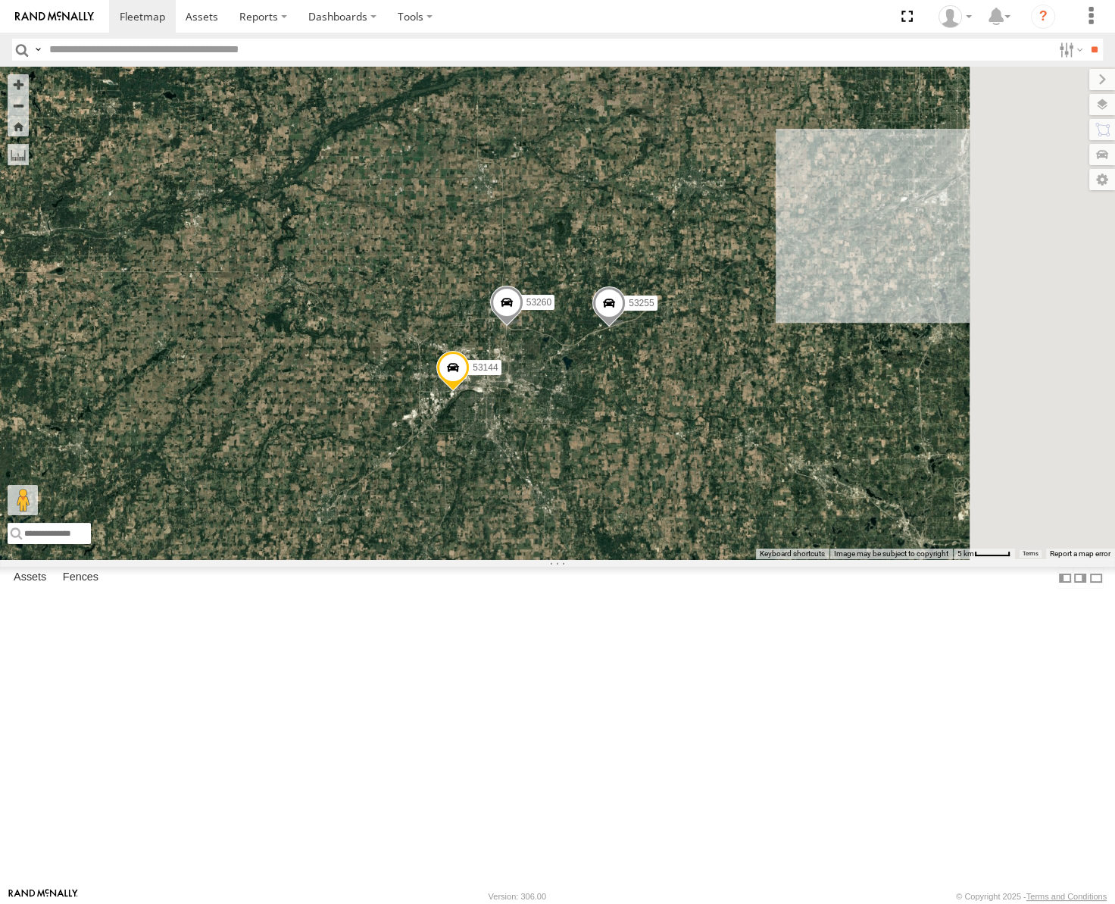
drag, startPoint x: 909, startPoint y: 212, endPoint x: 788, endPoint y: 371, distance: 200.0
click at [796, 370] on div "53217 53247 53291 53273 53265 53240 53235 53272 53250 53203 53212 53281 53255 5…" at bounding box center [557, 313] width 1115 height 493
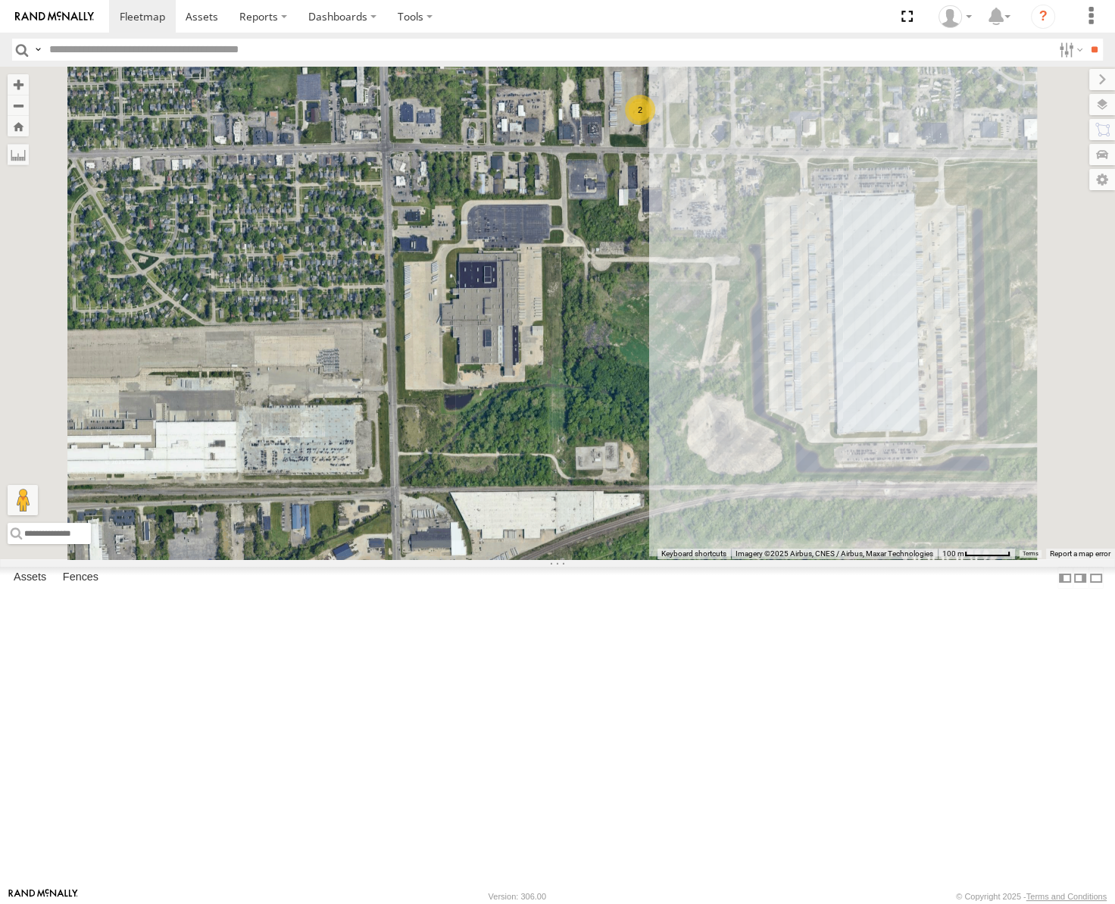
drag, startPoint x: 887, startPoint y: 322, endPoint x: 880, endPoint y: 432, distance: 110.0
click at [883, 431] on div "53217 53247 53291 53273 53265 53240 53235 53272 53250 53203 53212 53281 53255 5…" at bounding box center [557, 313] width 1115 height 493
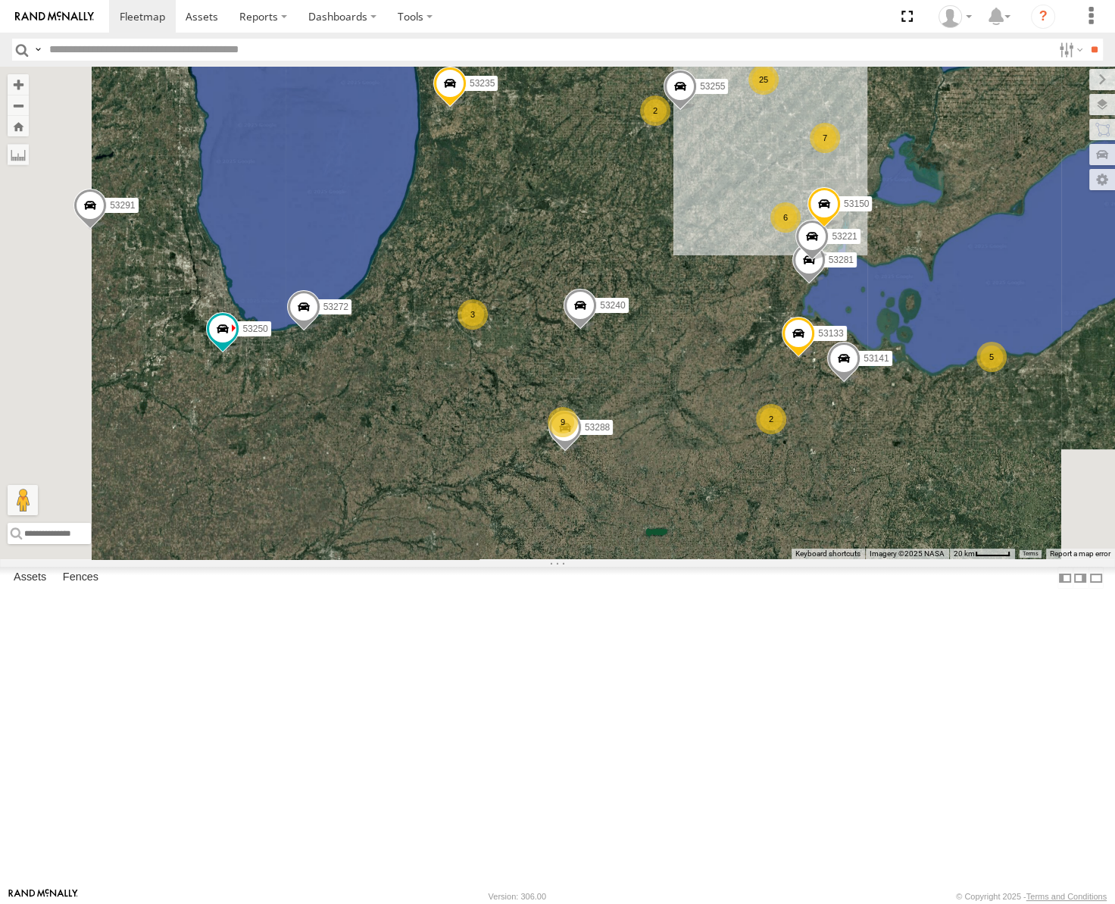
drag, startPoint x: 732, startPoint y: 671, endPoint x: 896, endPoint y: 355, distance: 355.9
click at [894, 358] on div "53217 53247 53291 53273 53265 53240 53235 53272 53250 53203 53212 53281 53255 5…" at bounding box center [557, 313] width 1115 height 493
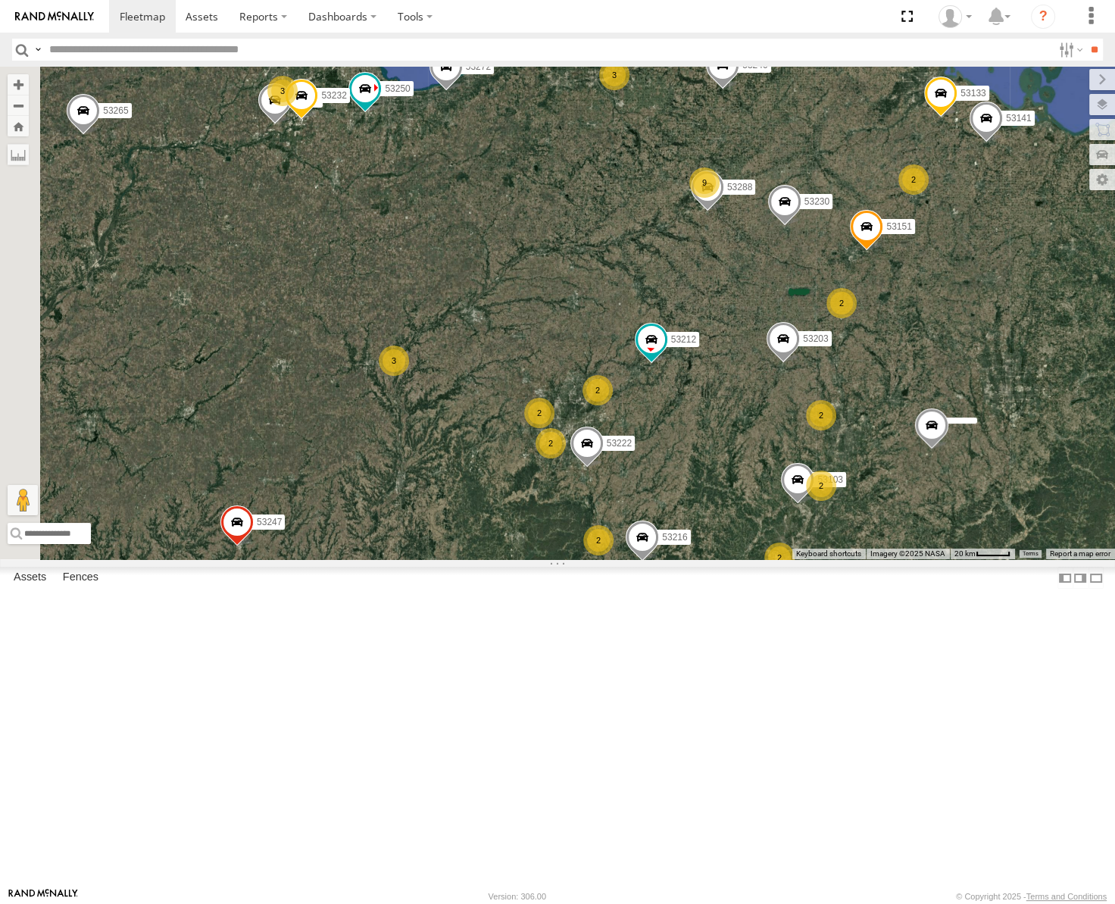
drag, startPoint x: 602, startPoint y: 561, endPoint x: 633, endPoint y: 546, distance: 34.6
click at [633, 546] on div "53217 53247 53291 53273 53265 53240 53235 53272 53250 53203 53212 53281 53255 5…" at bounding box center [557, 313] width 1115 height 493
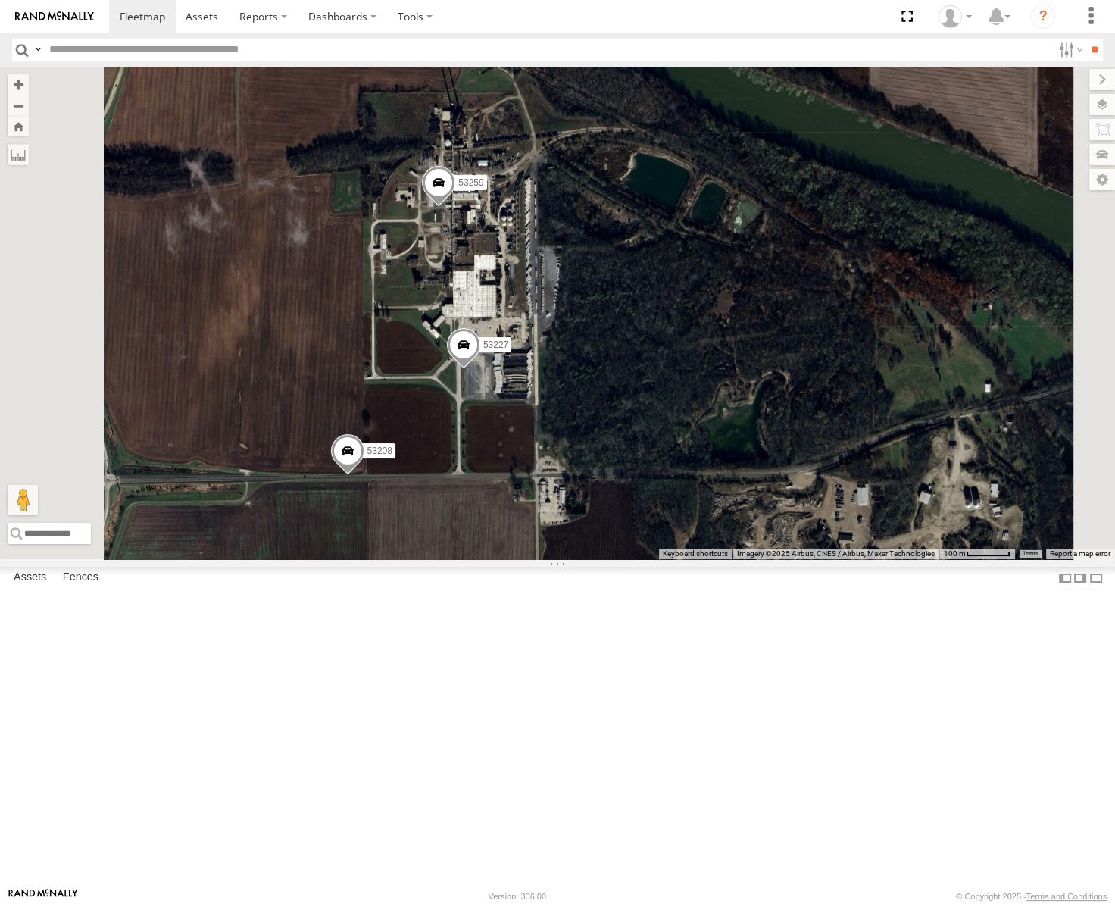
drag, startPoint x: 622, startPoint y: 362, endPoint x: 621, endPoint y: 433, distance: 71.2
click at [621, 433] on div "53217 53247 53291 53273 53265 53240 53235 53272 53250 53203 53212 53281 53255 5…" at bounding box center [557, 313] width 1115 height 493
